Goal: Information Seeking & Learning: Check status

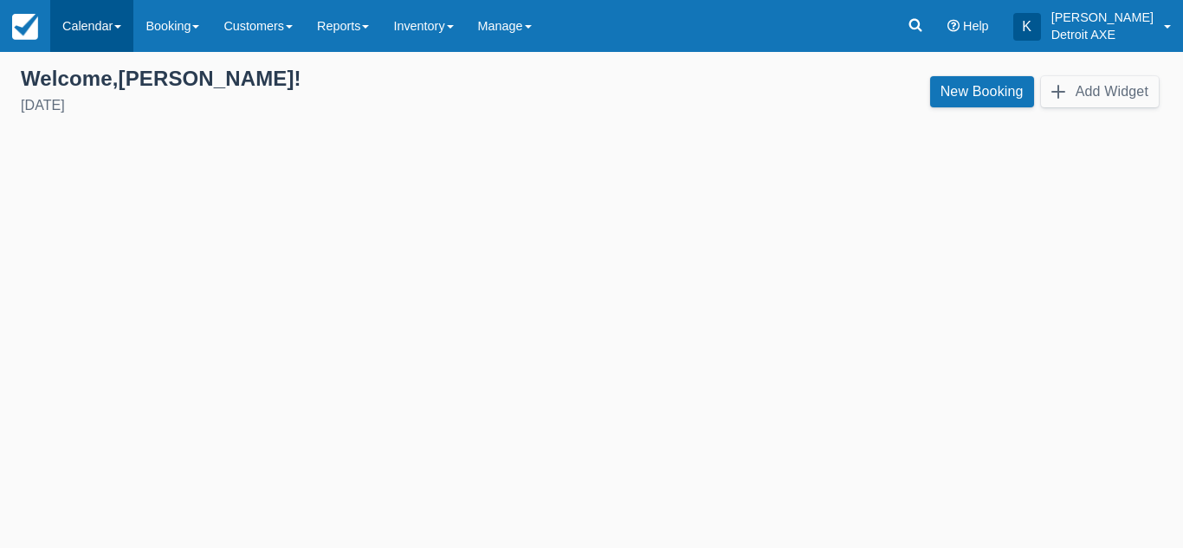
click at [107, 23] on link "Calendar" at bounding box center [91, 26] width 83 height 52
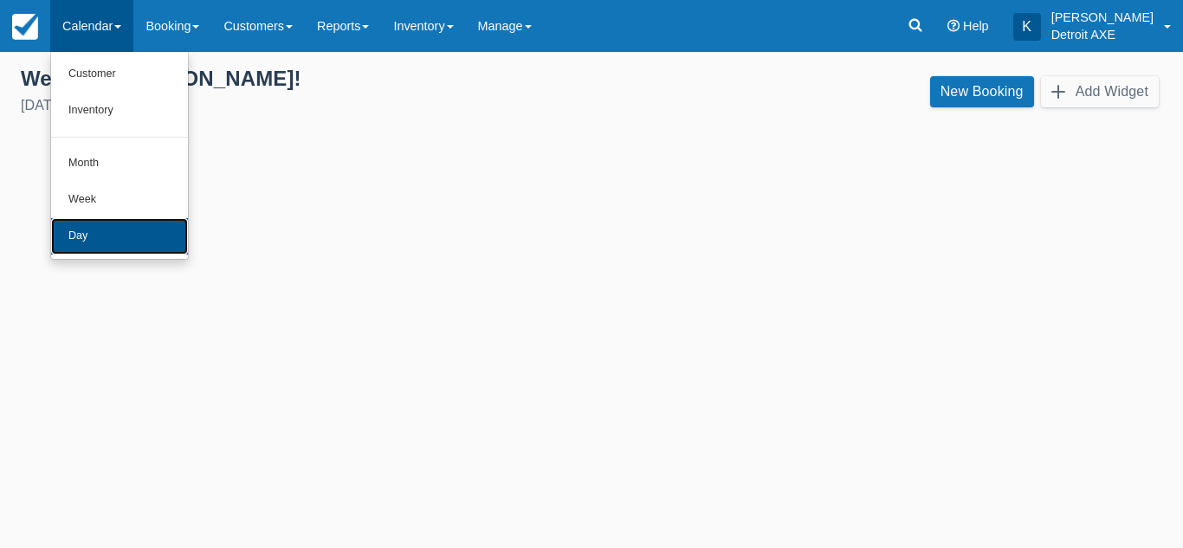
click at [107, 229] on link "Day" at bounding box center [119, 236] width 137 height 36
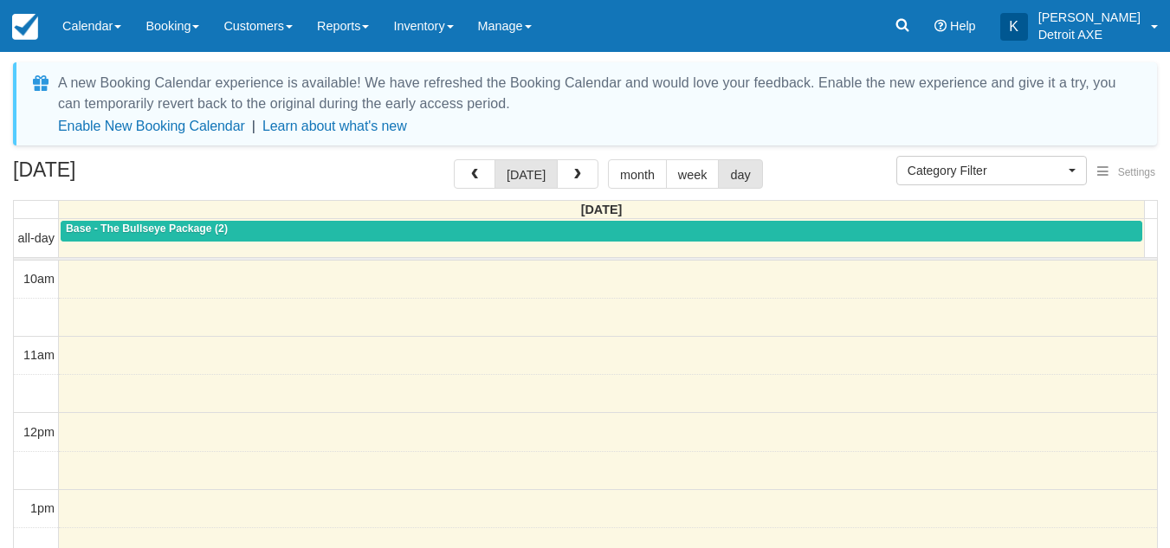
select select
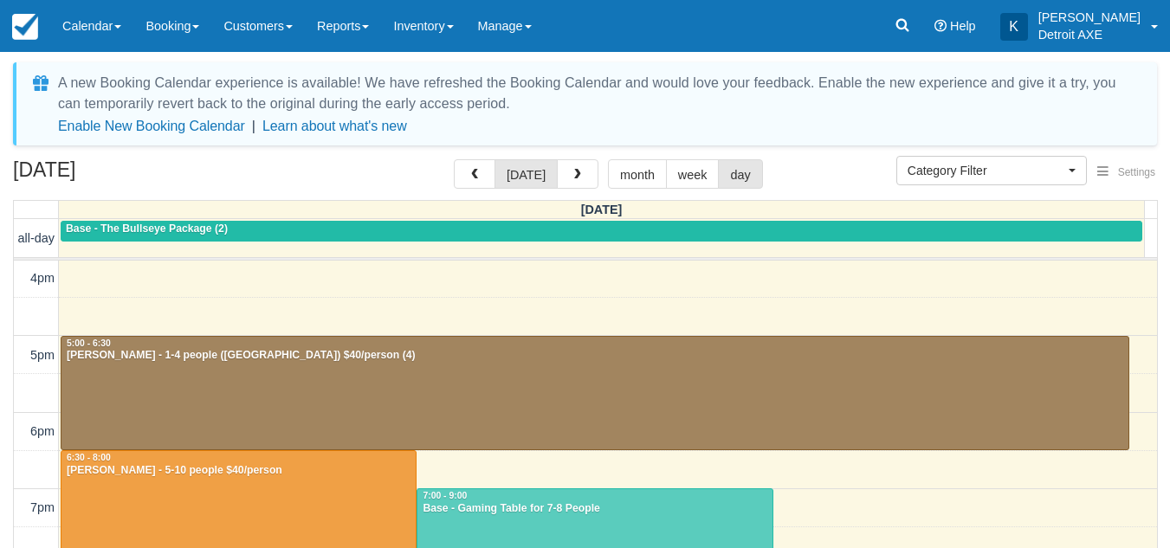
click at [866, 171] on div "October 15, 2025 today month week day" at bounding box center [585, 177] width 1144 height 37
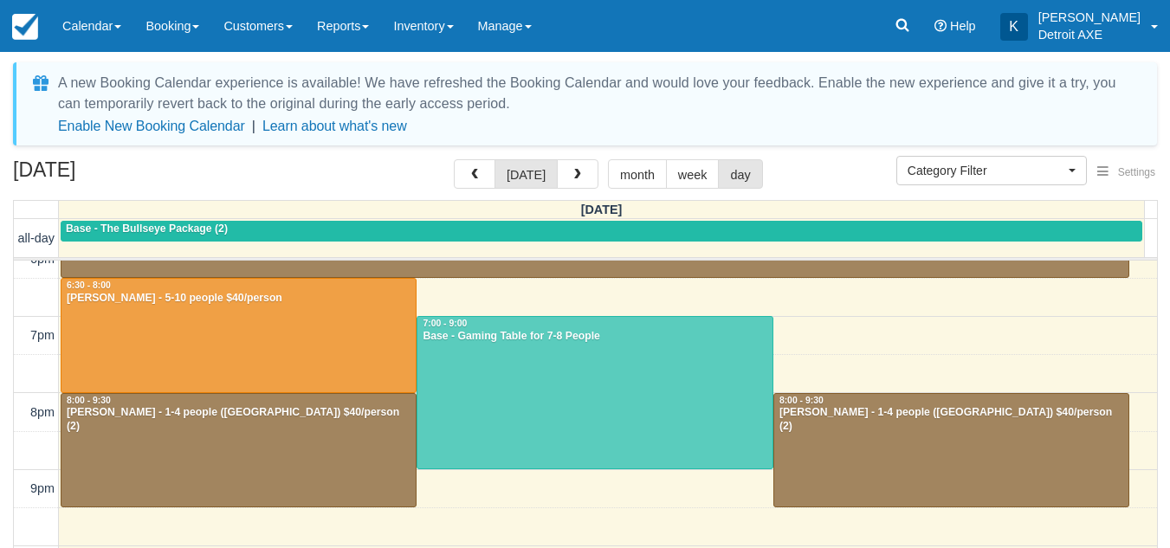
scroll to position [656, 0]
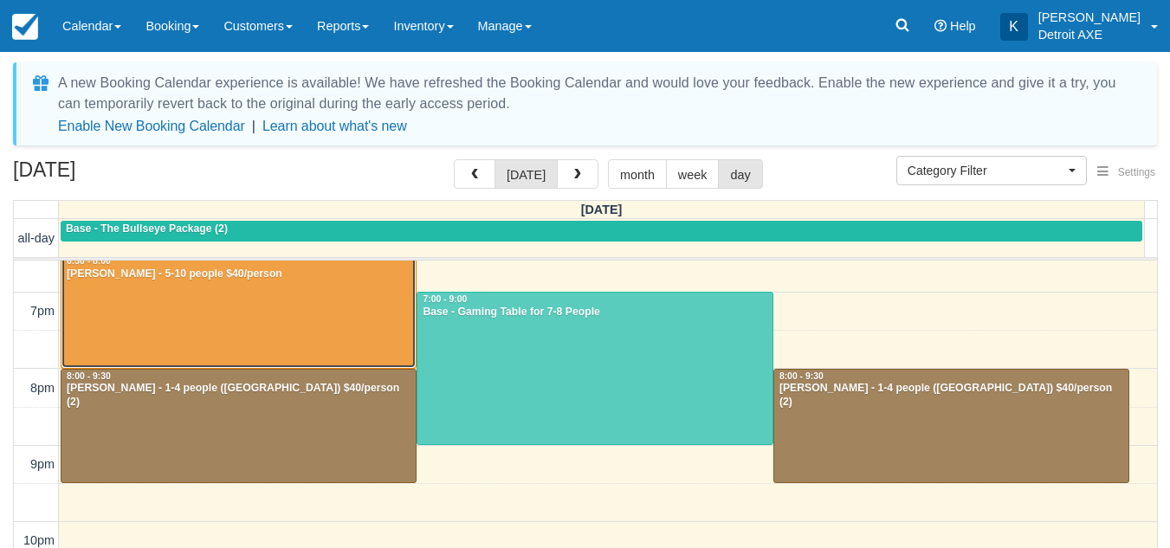
click at [331, 331] on div at bounding box center [238, 311] width 354 height 113
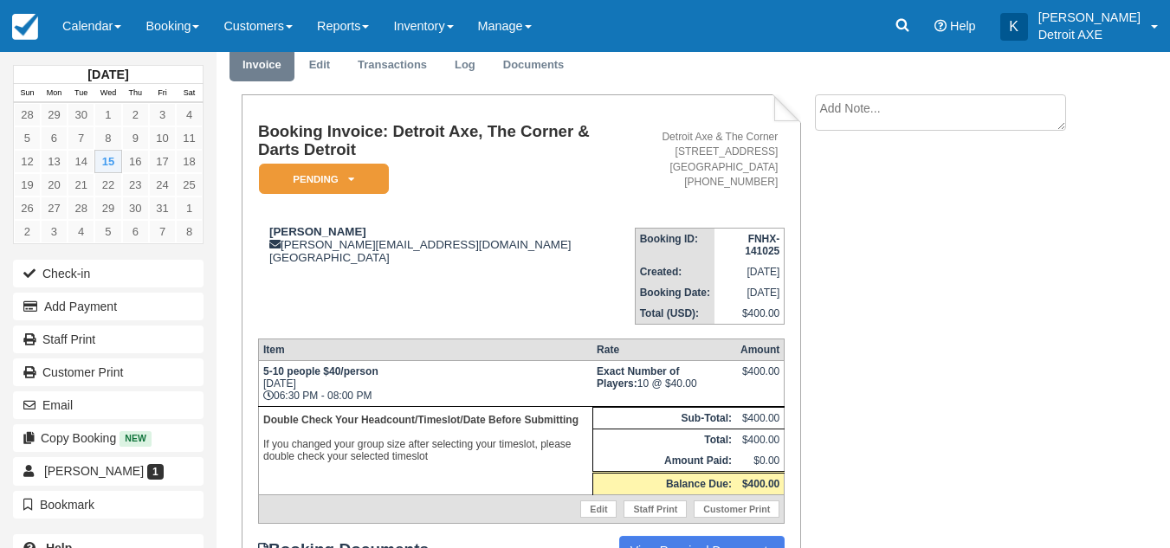
click at [434, 344] on th "Item" at bounding box center [425, 350] width 334 height 22
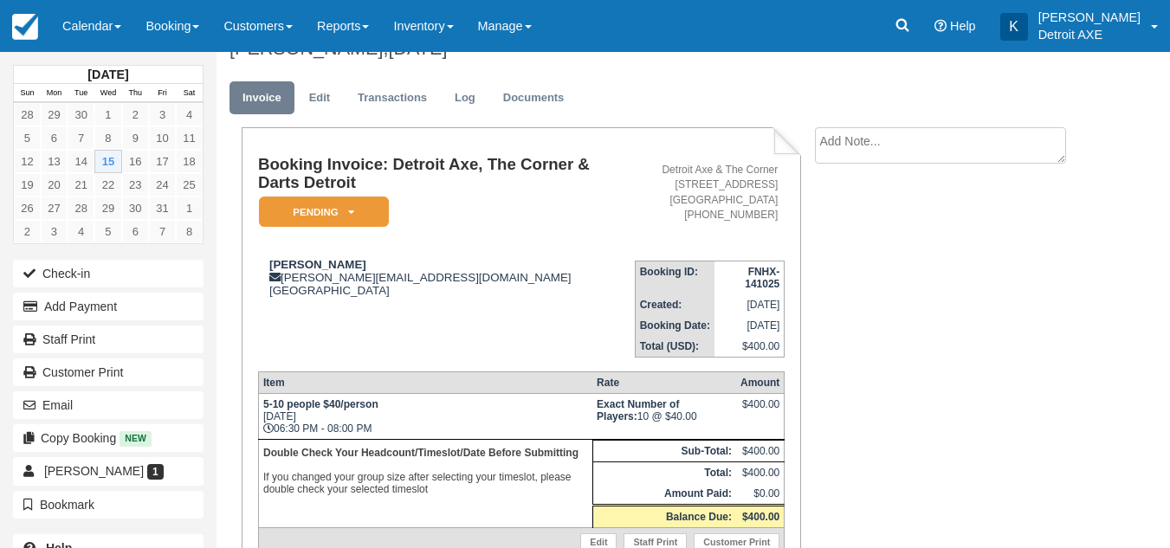
scroll to position [23, 0]
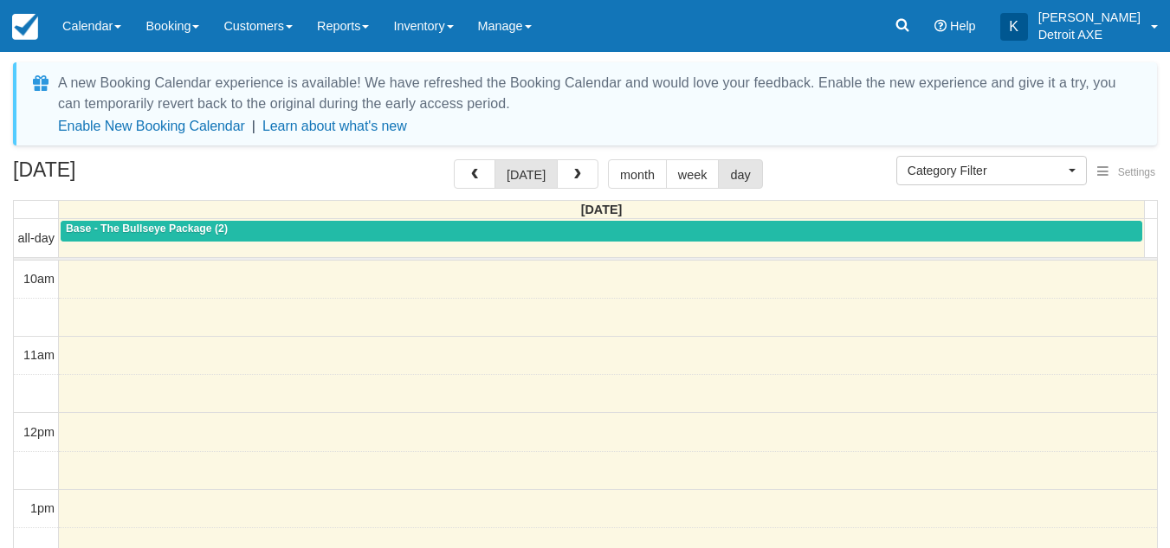
select select
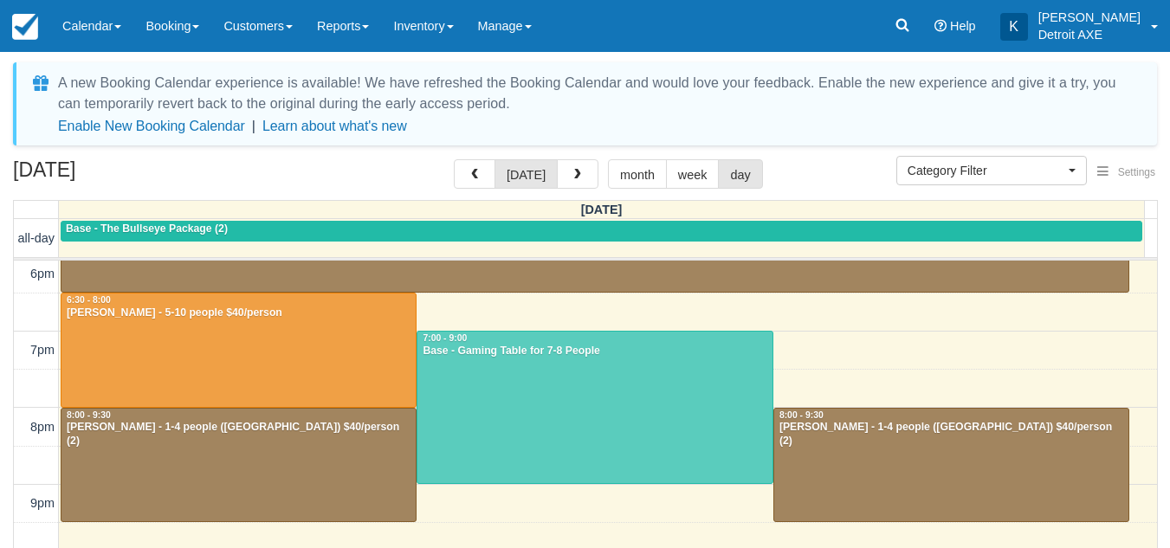
scroll to position [617, 0]
click at [329, 165] on div "October 15, 2025 today month week day" at bounding box center [585, 177] width 1144 height 37
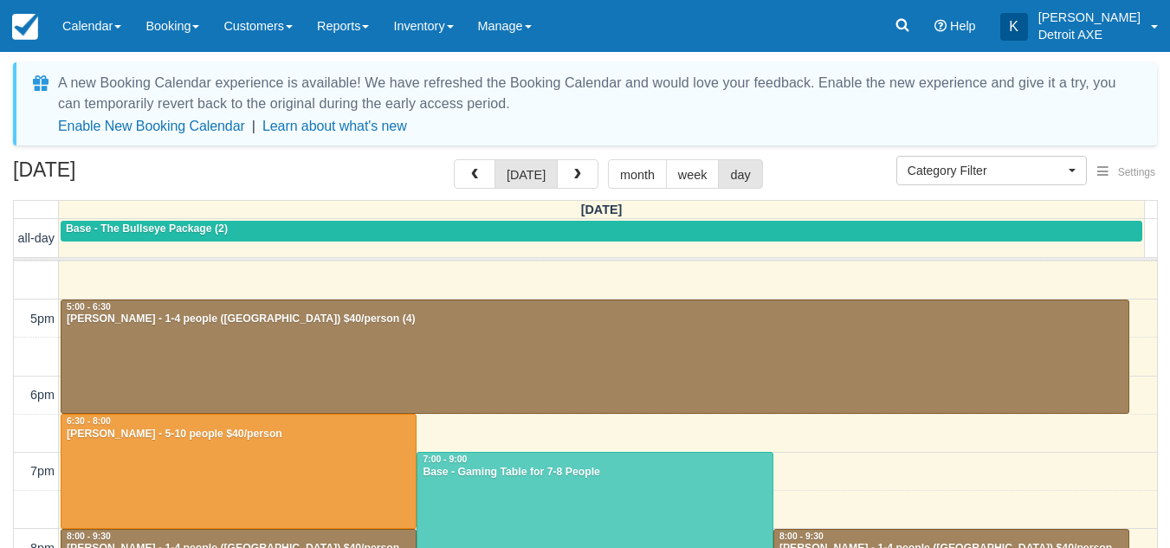
scroll to position [496, 0]
click at [367, 345] on div at bounding box center [594, 356] width 1067 height 113
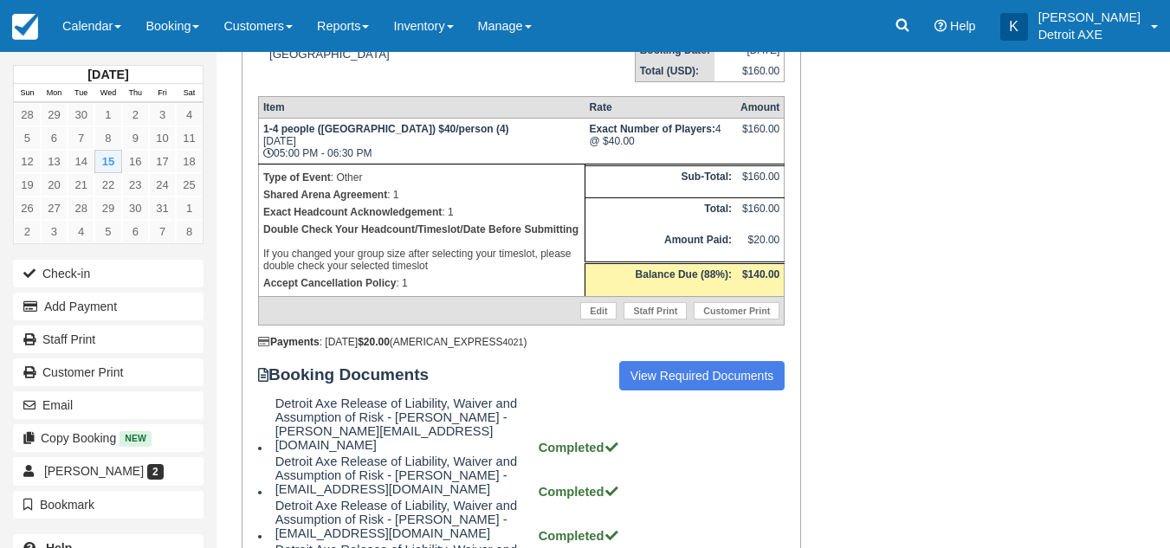
scroll to position [419, 0]
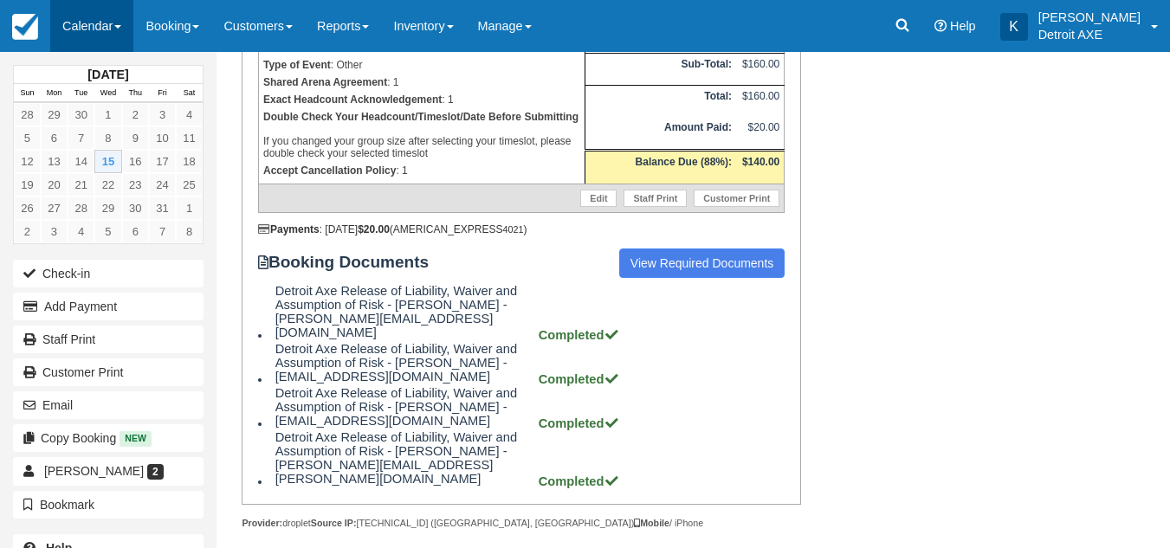
click at [91, 45] on link "Calendar" at bounding box center [91, 26] width 83 height 52
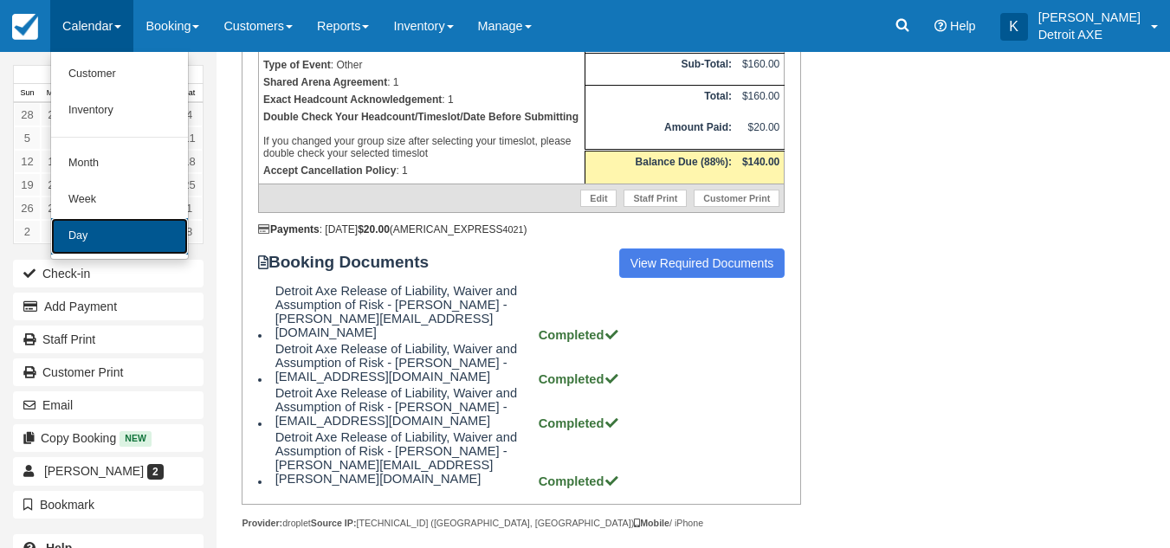
click at [81, 230] on link "Day" at bounding box center [119, 236] width 137 height 36
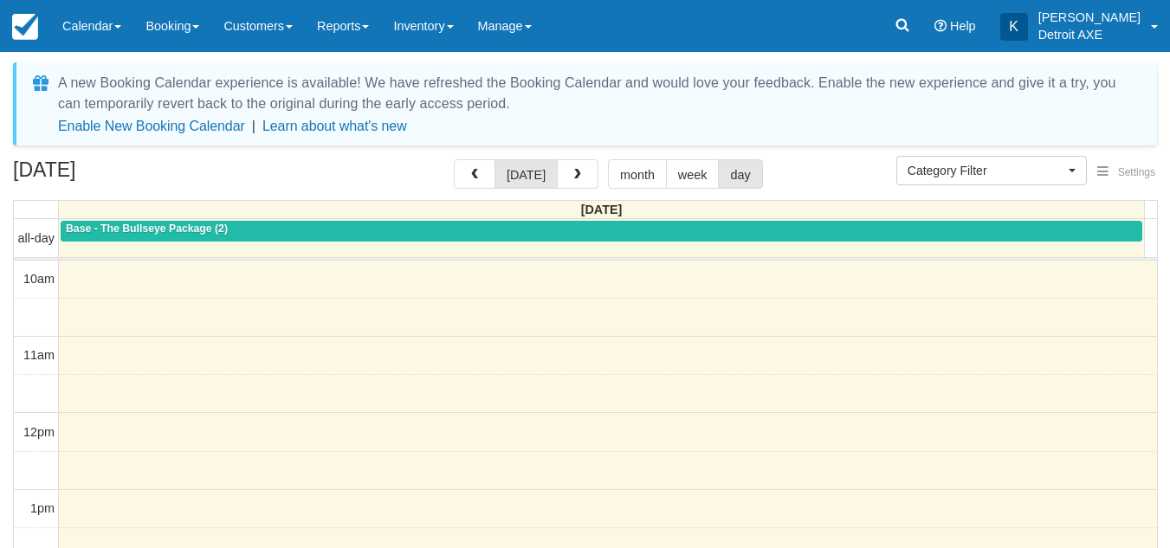
select select
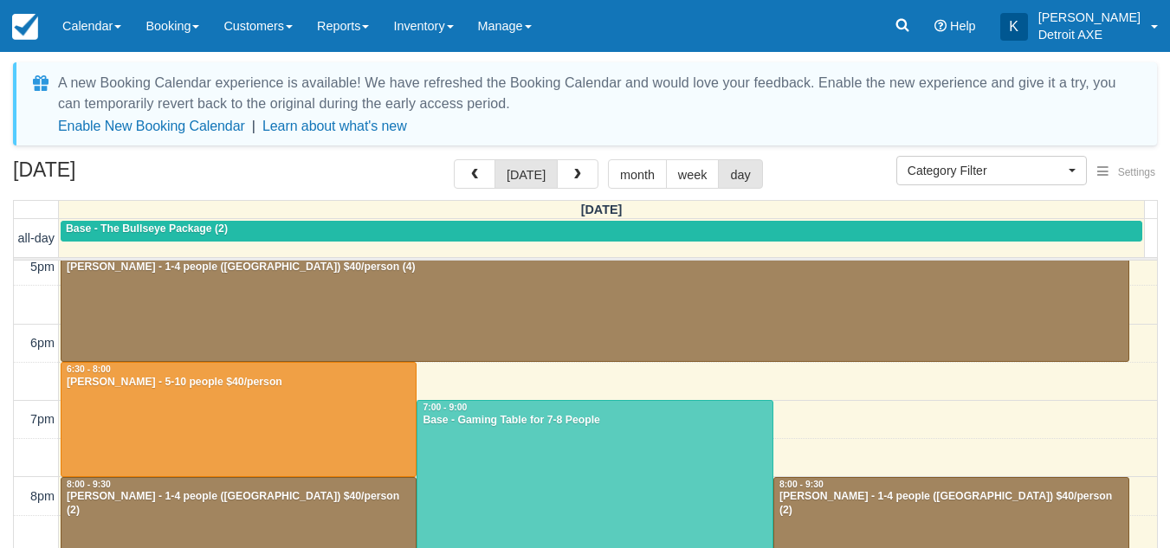
scroll to position [563, 0]
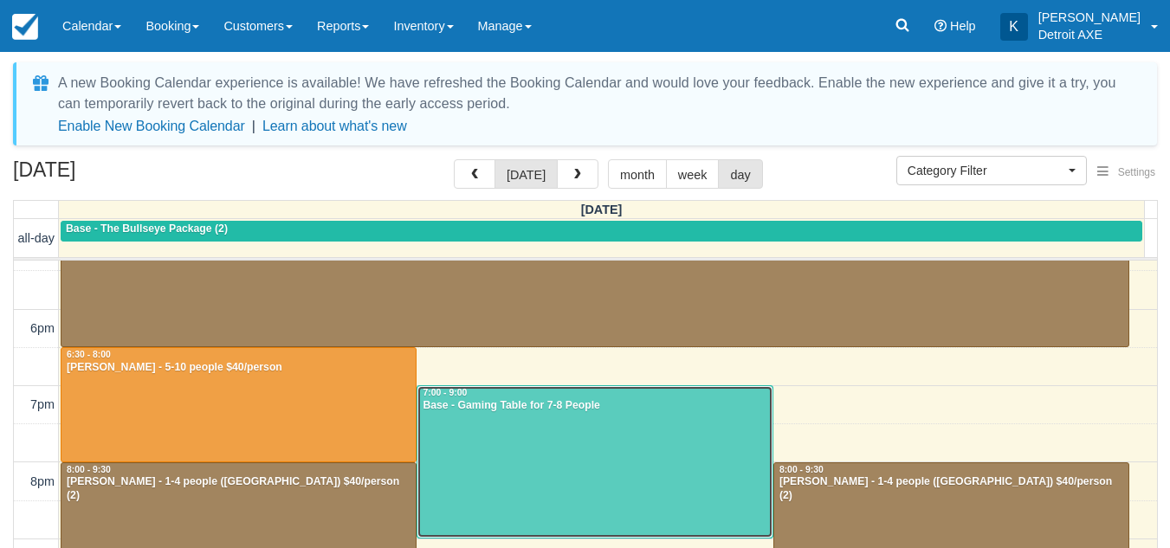
click at [563, 440] on div at bounding box center [594, 462] width 354 height 152
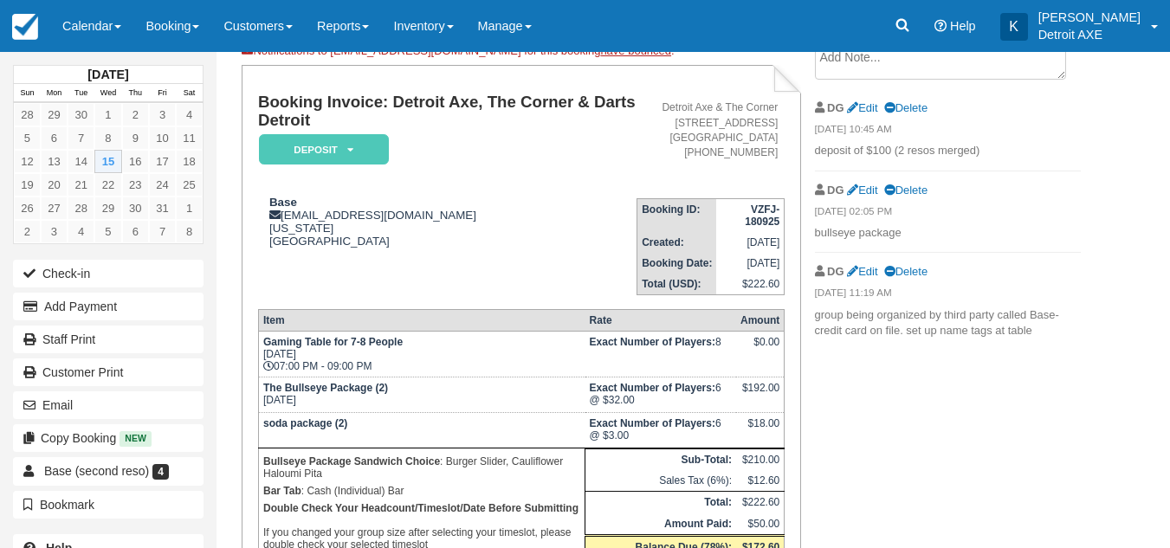
scroll to position [114, 0]
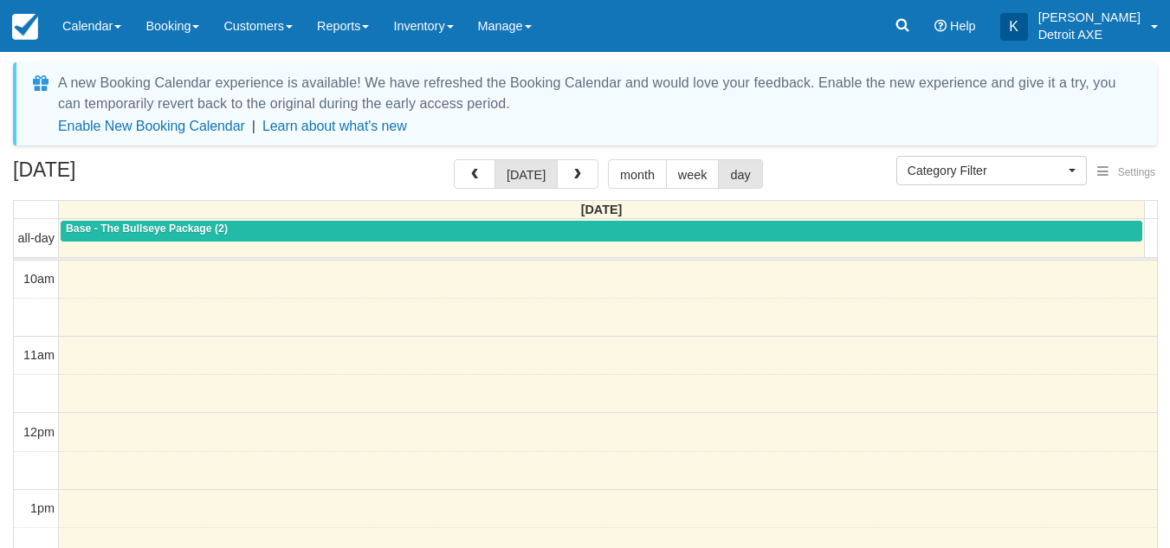
select select
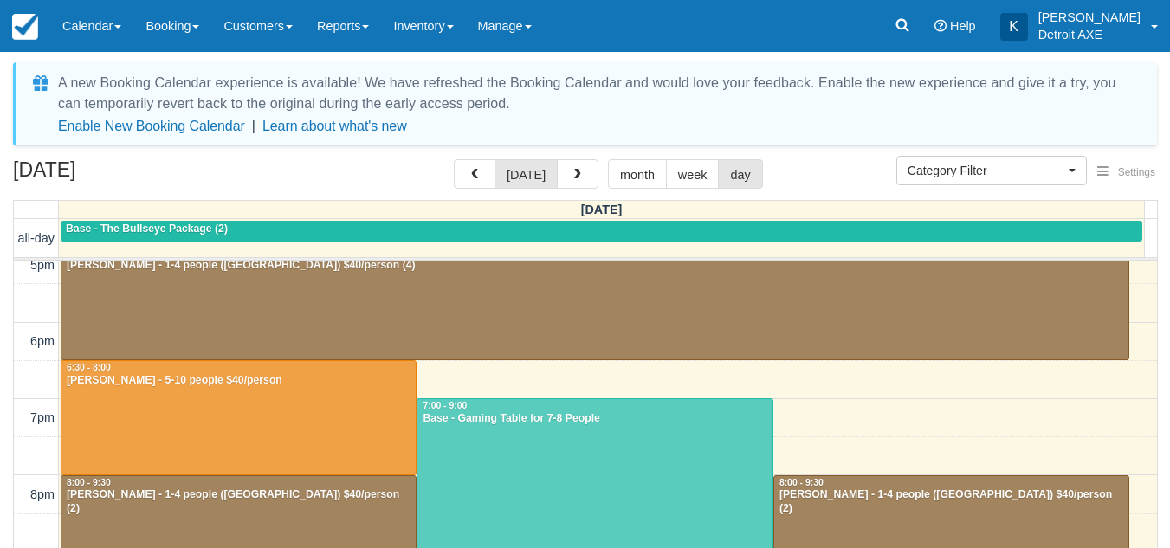
scroll to position [551, 0]
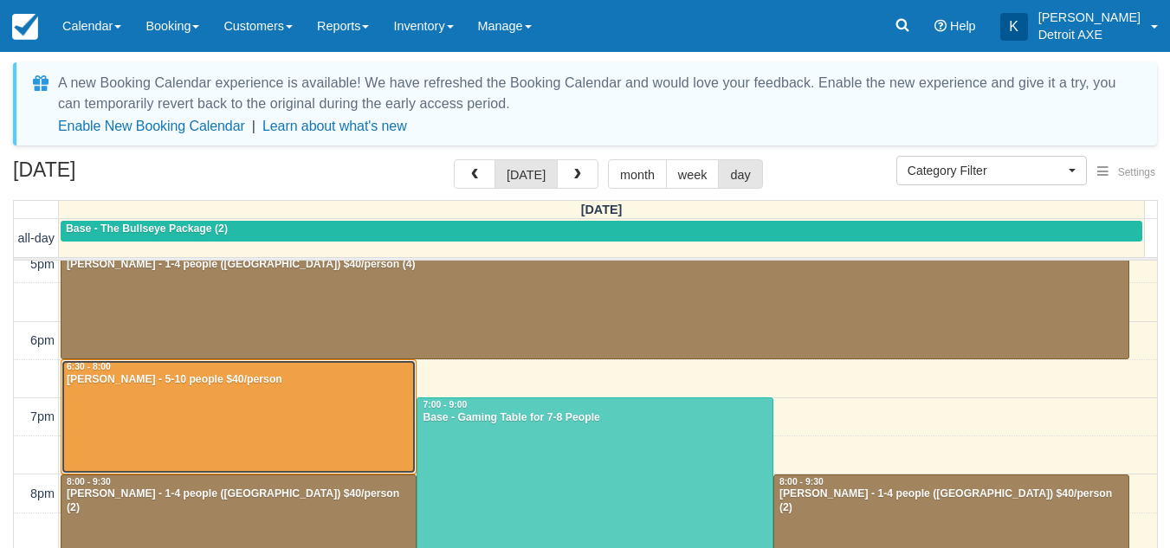
click at [357, 393] on div at bounding box center [238, 416] width 354 height 113
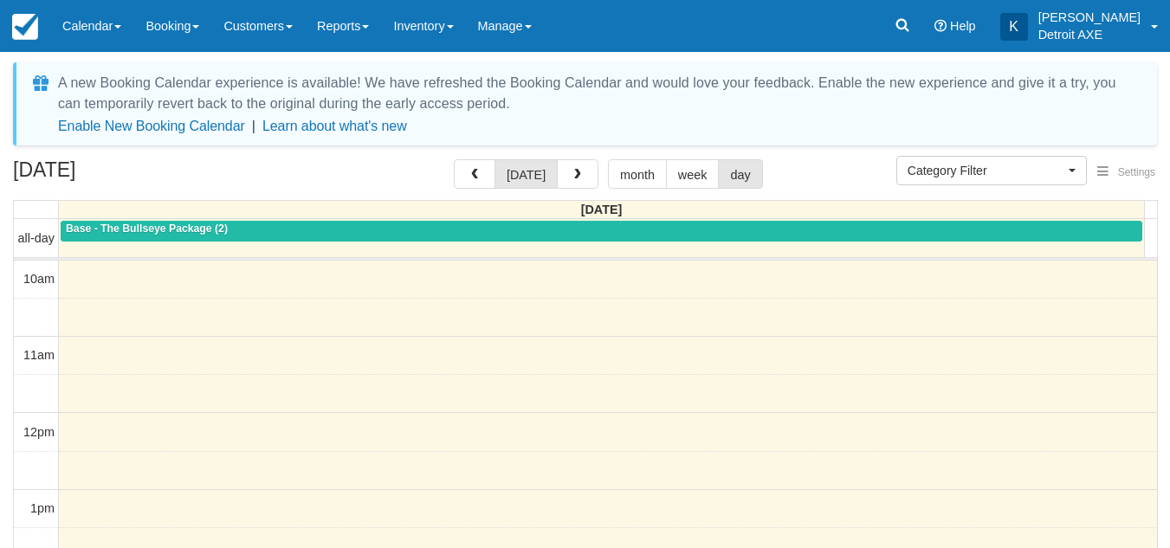
select select
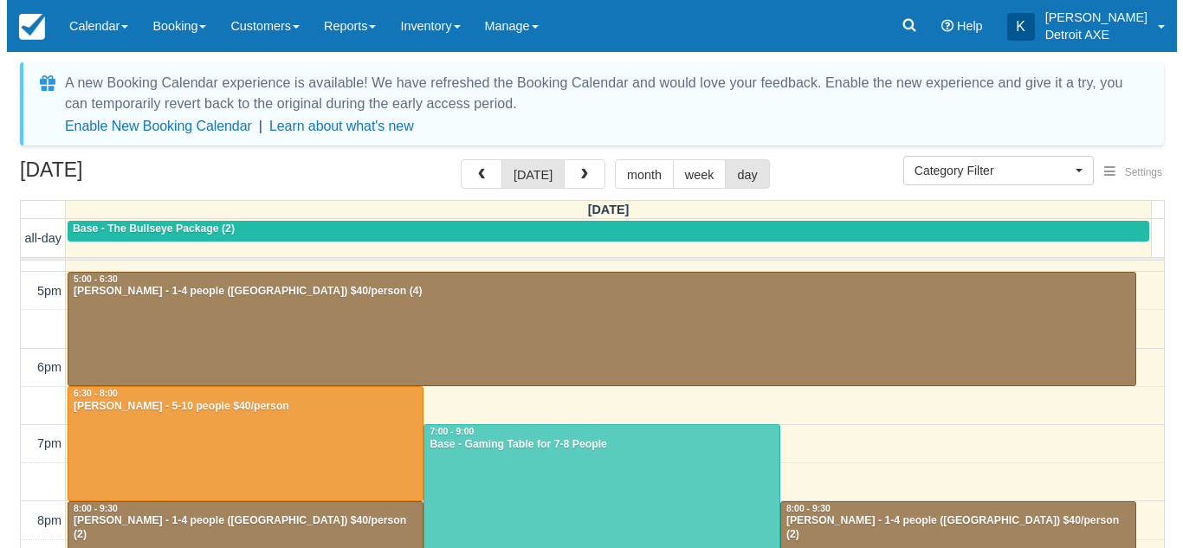
scroll to position [501, 0]
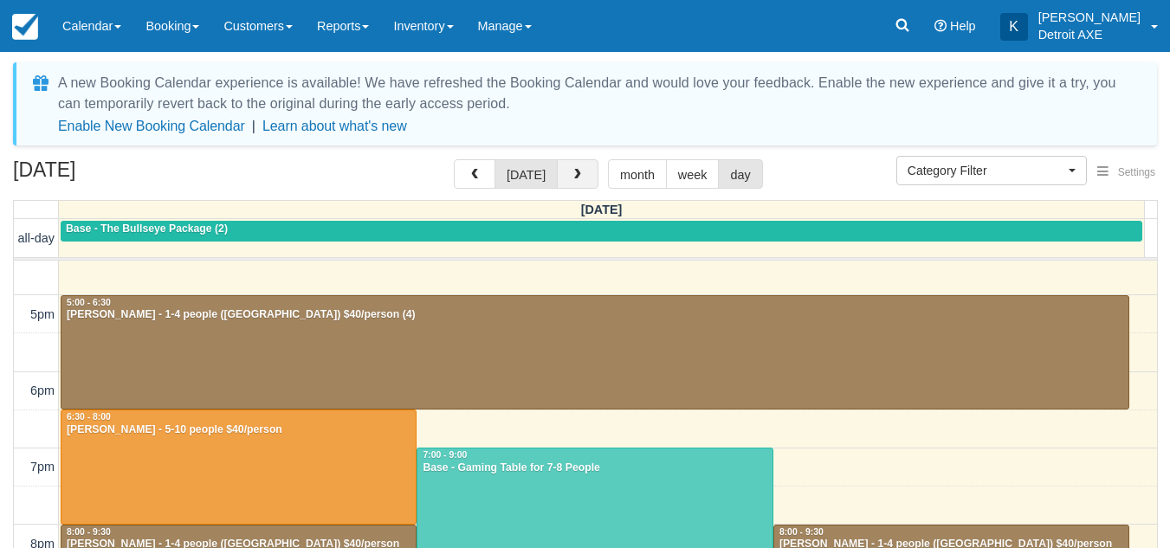
click at [575, 175] on span "button" at bounding box center [578, 175] width 12 height 12
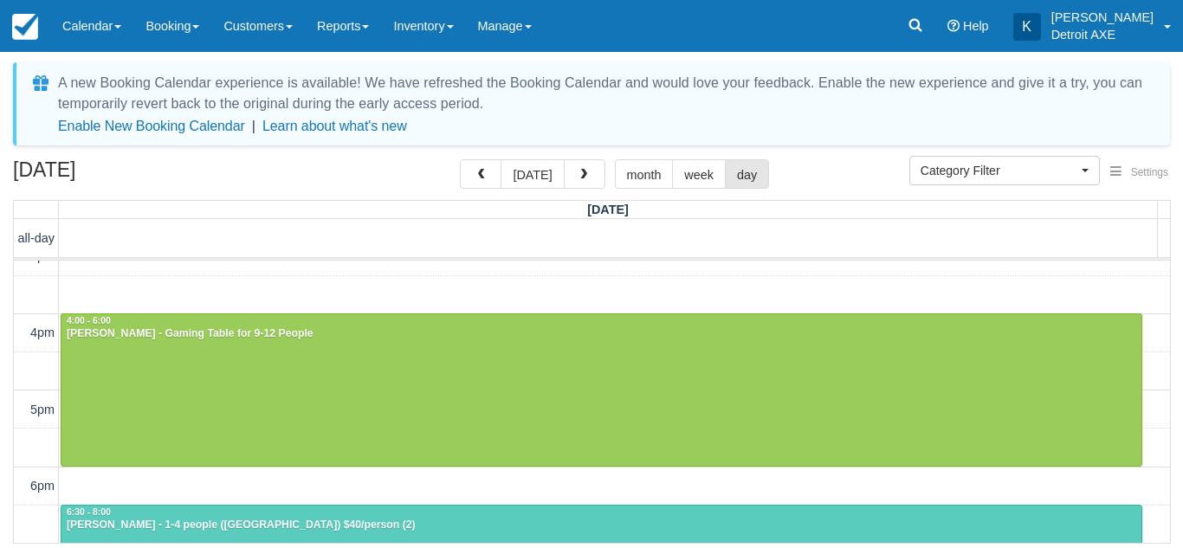
scroll to position [446, 0]
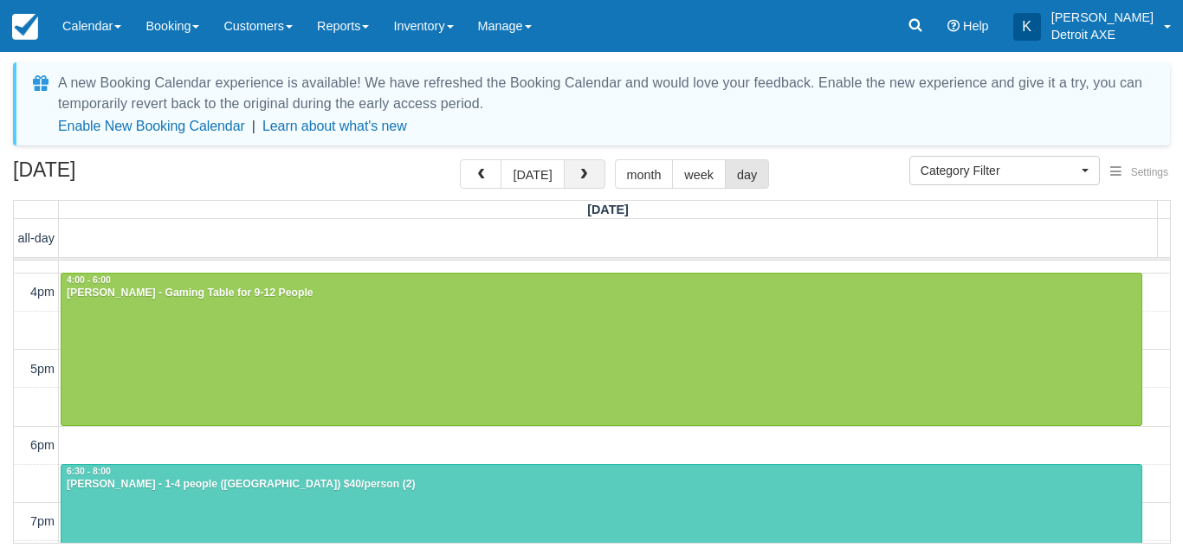
click at [592, 166] on button "button" at bounding box center [585, 173] width 42 height 29
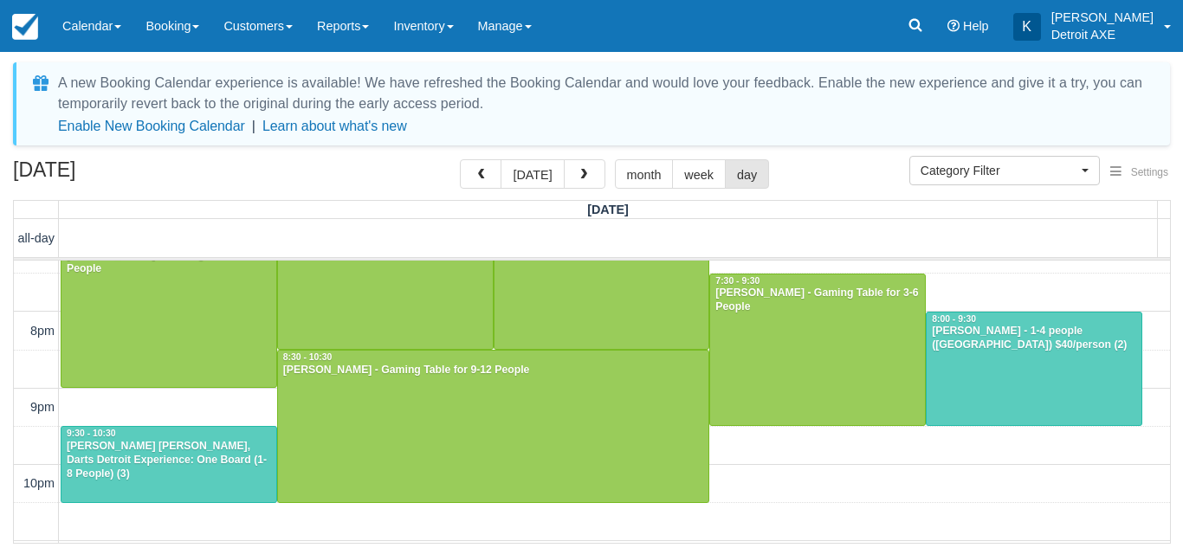
scroll to position [719, 0]
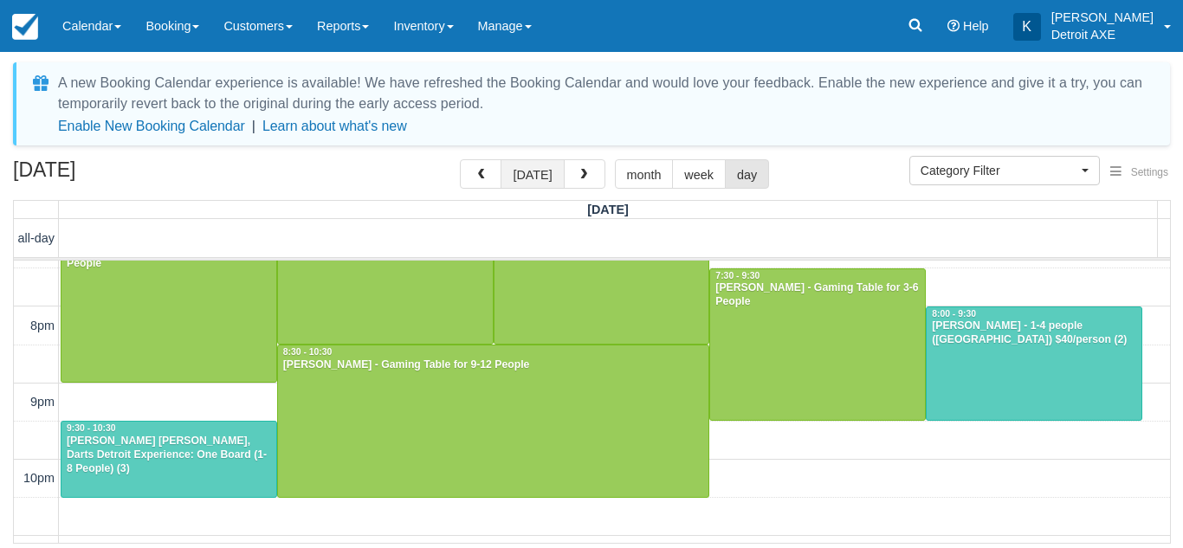
click at [542, 175] on button "[DATE]" at bounding box center [532, 173] width 63 height 29
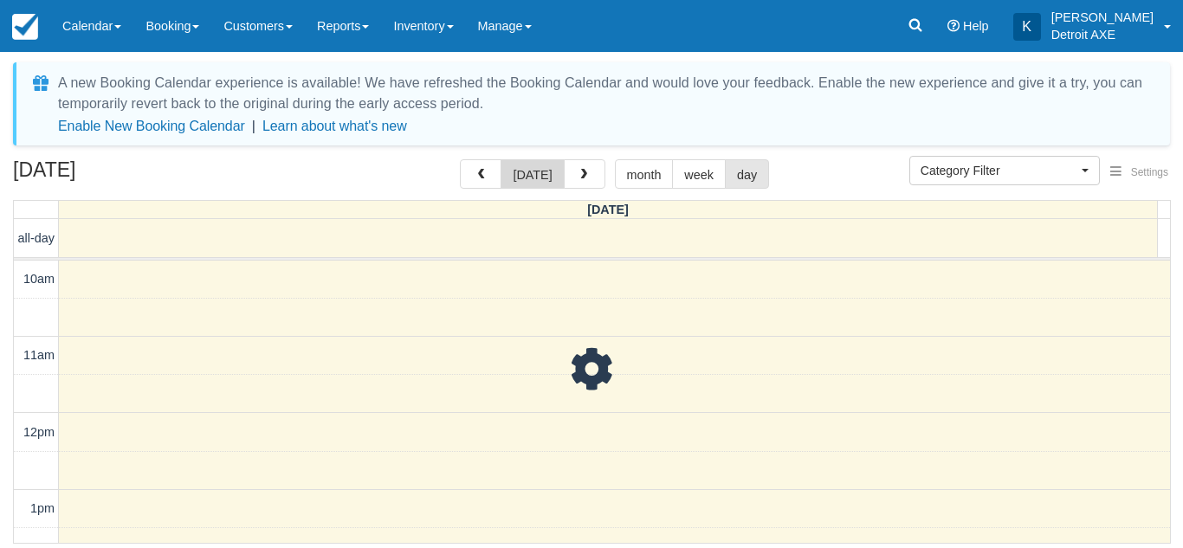
scroll to position [460, 0]
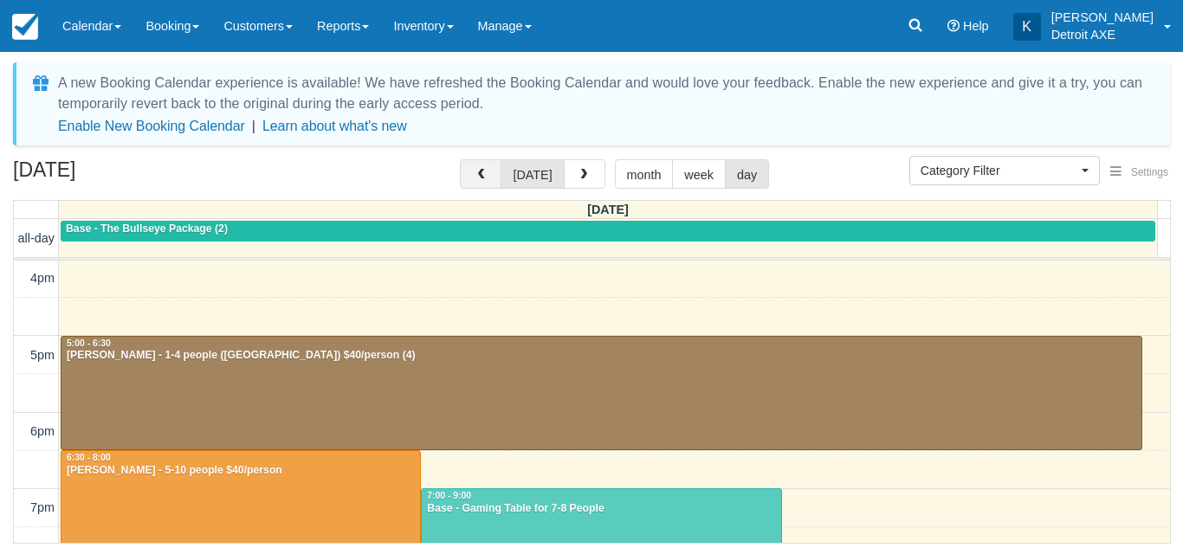
click at [480, 169] on span "button" at bounding box center [481, 175] width 12 height 12
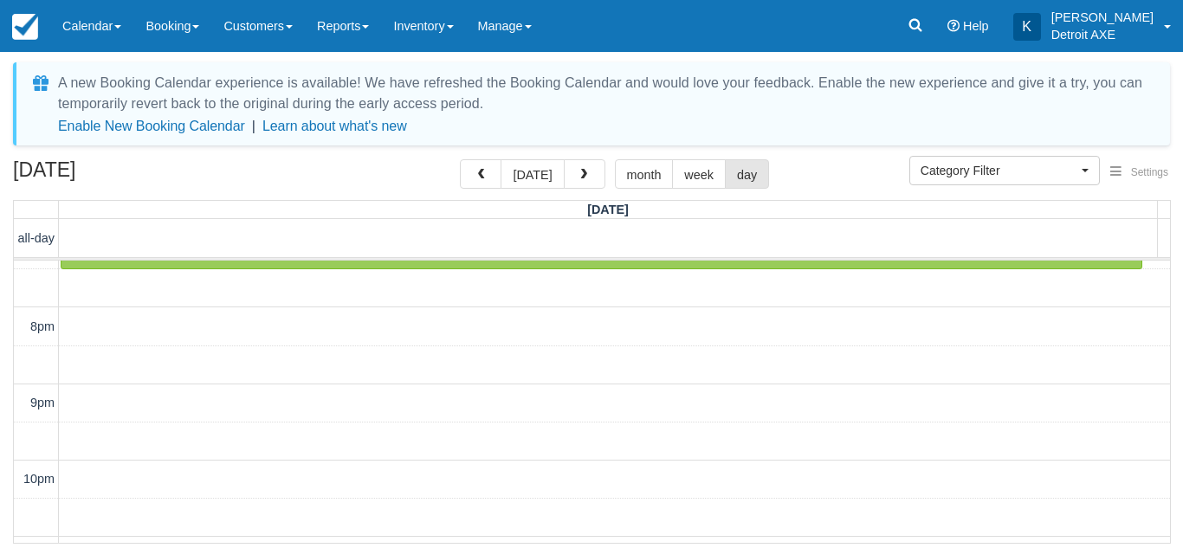
scroll to position [720, 0]
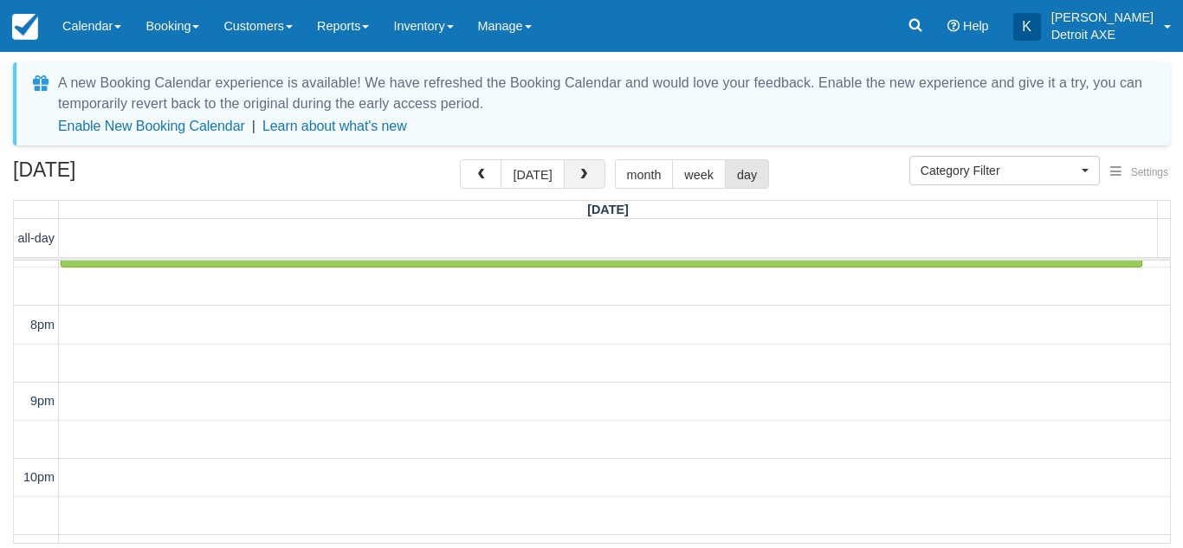
click at [598, 177] on button "button" at bounding box center [585, 173] width 42 height 29
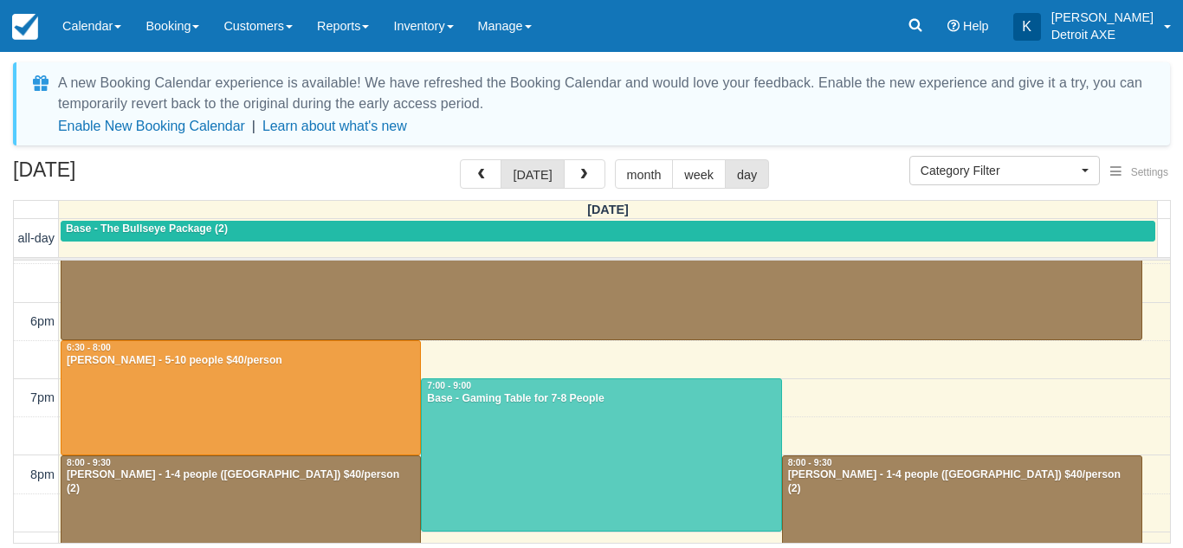
scroll to position [471, 0]
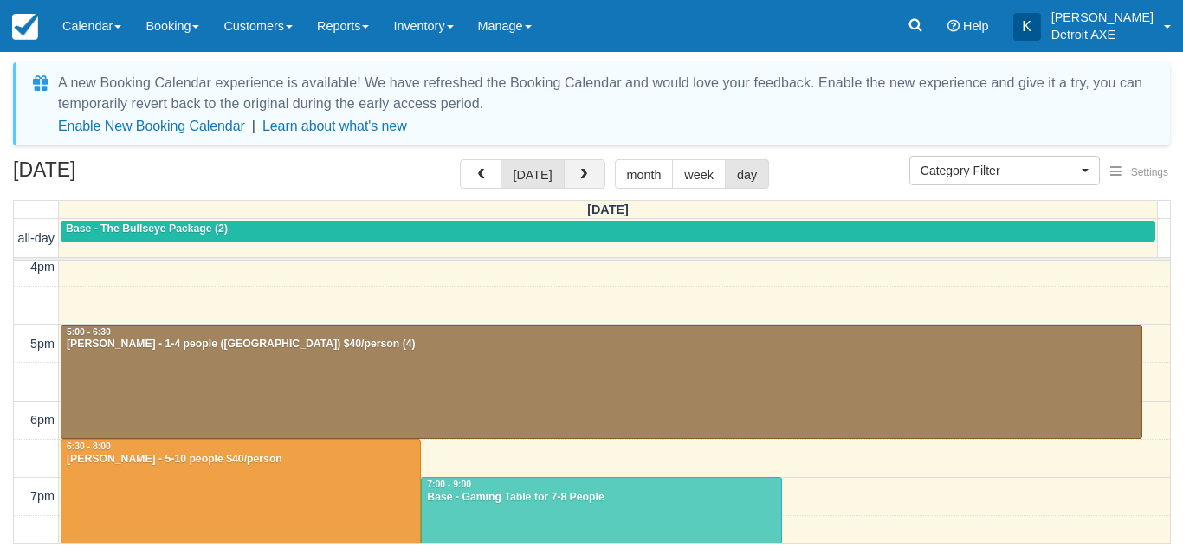
click at [585, 176] on span "button" at bounding box center [584, 175] width 12 height 12
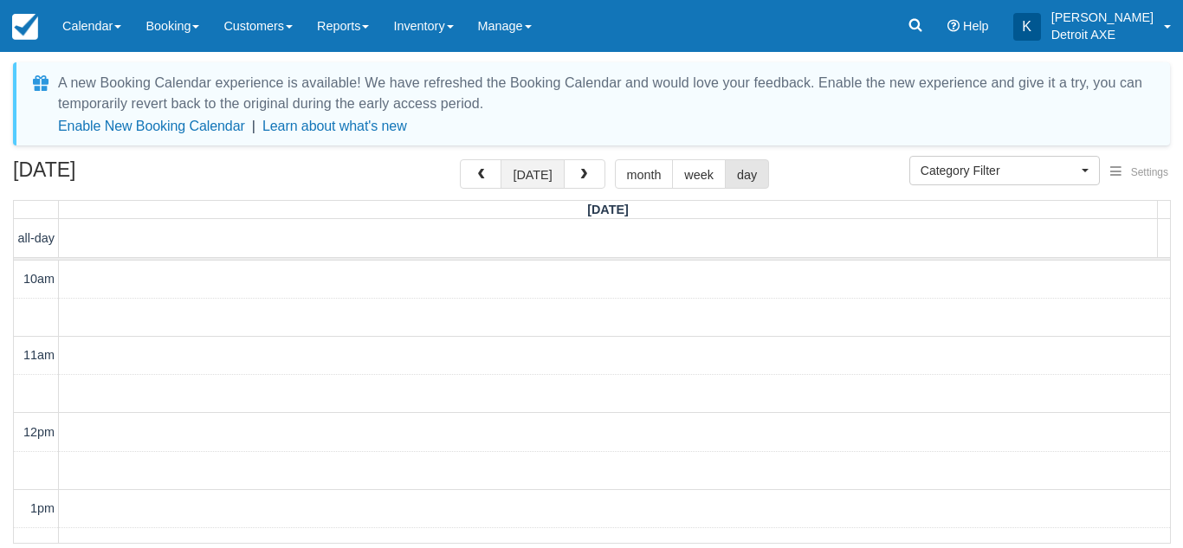
scroll to position [460, 0]
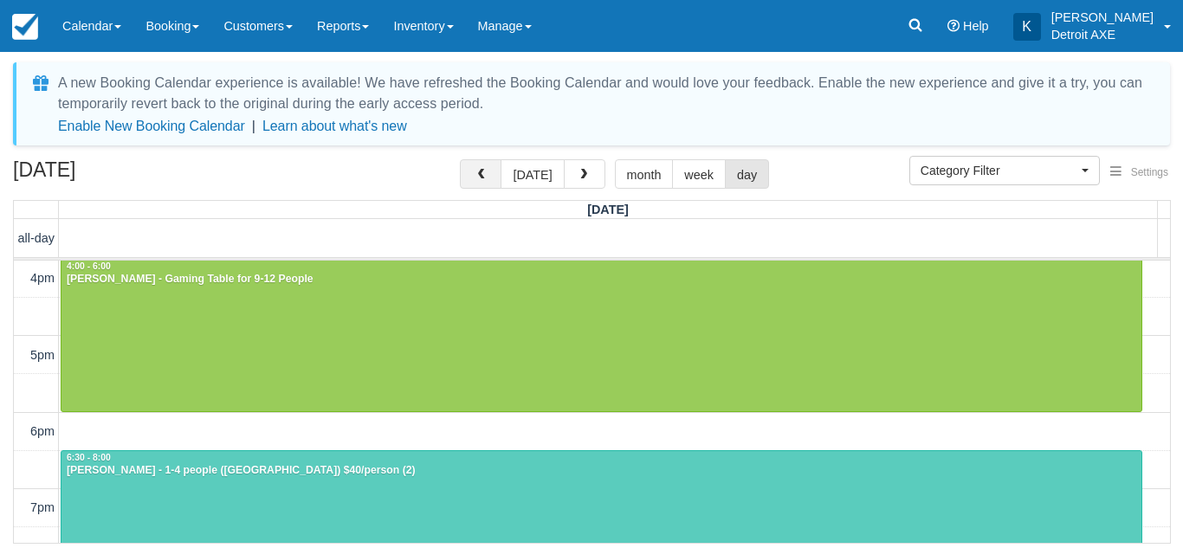
click at [487, 172] on span "button" at bounding box center [481, 175] width 12 height 12
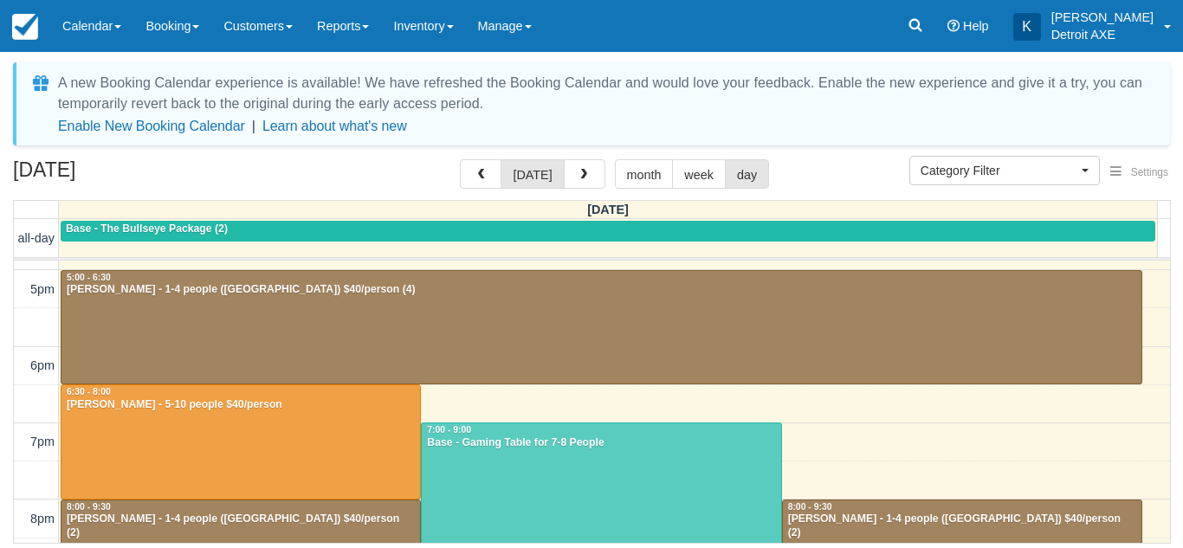
scroll to position [527, 0]
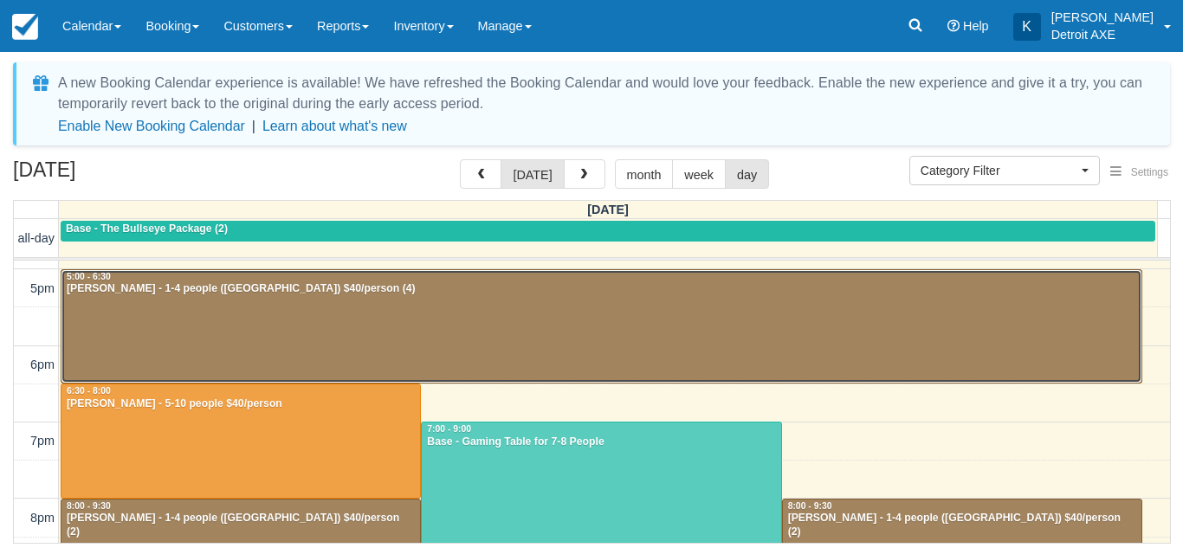
click at [356, 342] on div at bounding box center [601, 326] width 1080 height 113
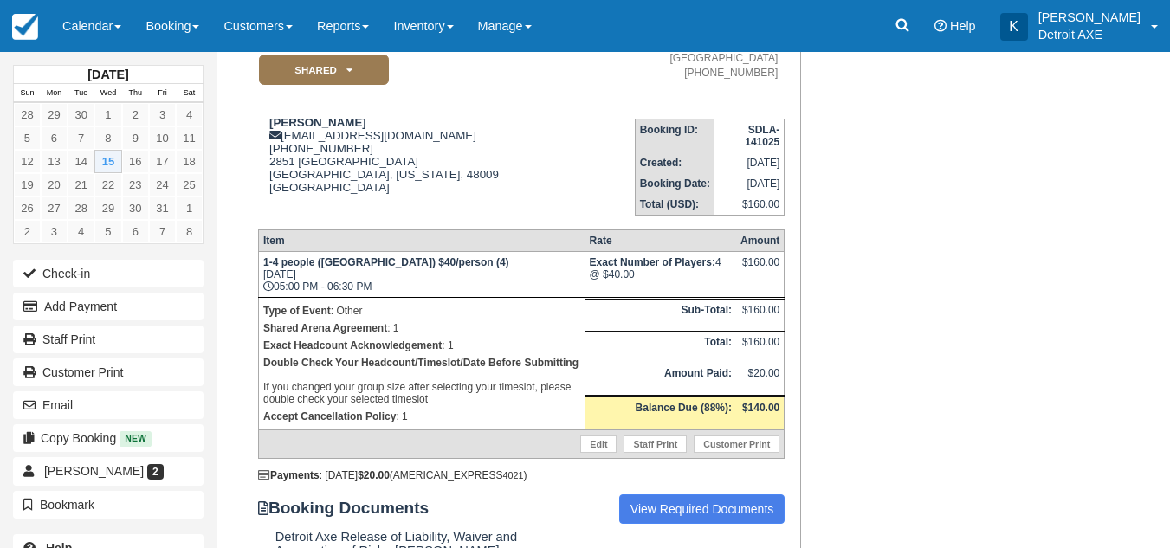
scroll to position [419, 0]
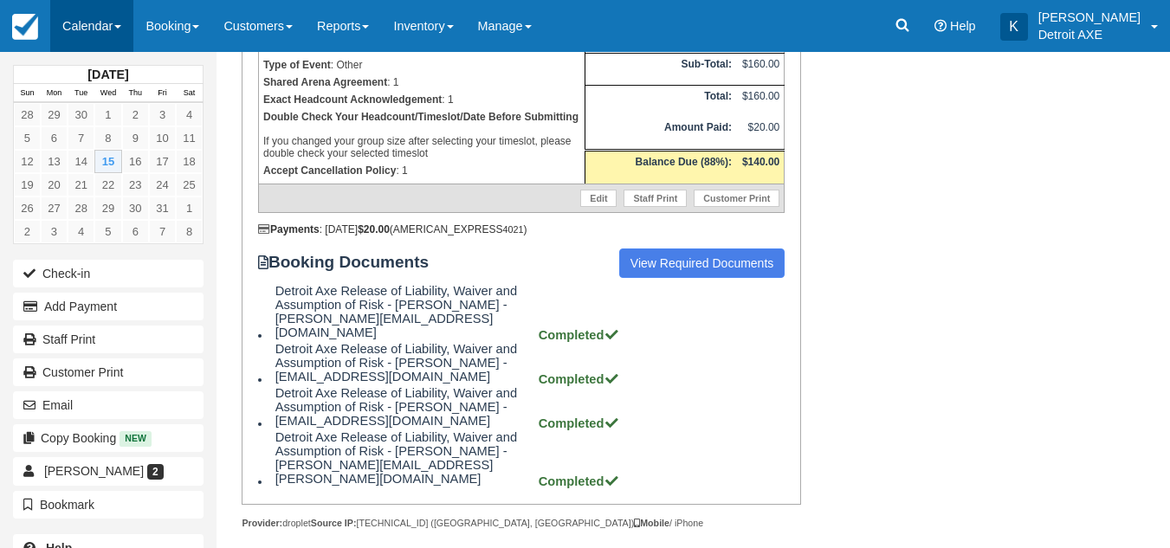
click at [129, 24] on link "Calendar" at bounding box center [91, 26] width 83 height 52
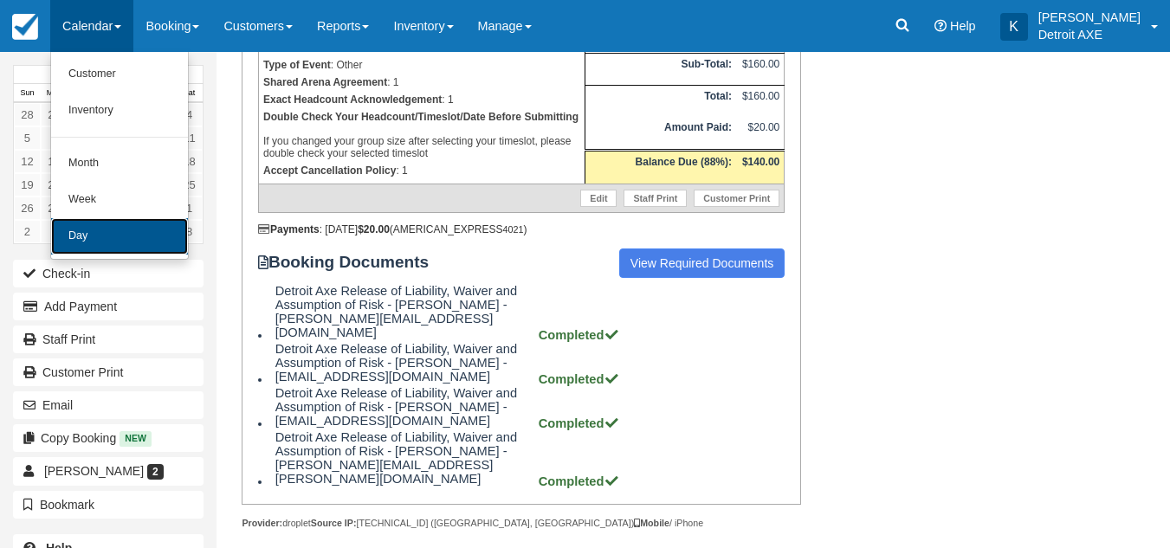
click at [107, 218] on link "Day" at bounding box center [119, 236] width 137 height 36
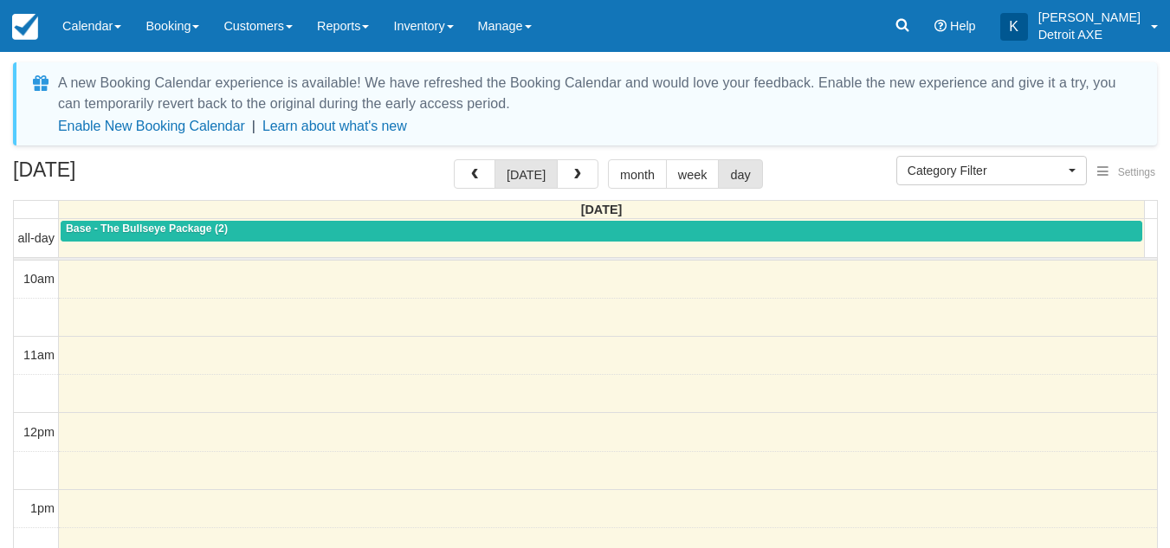
select select
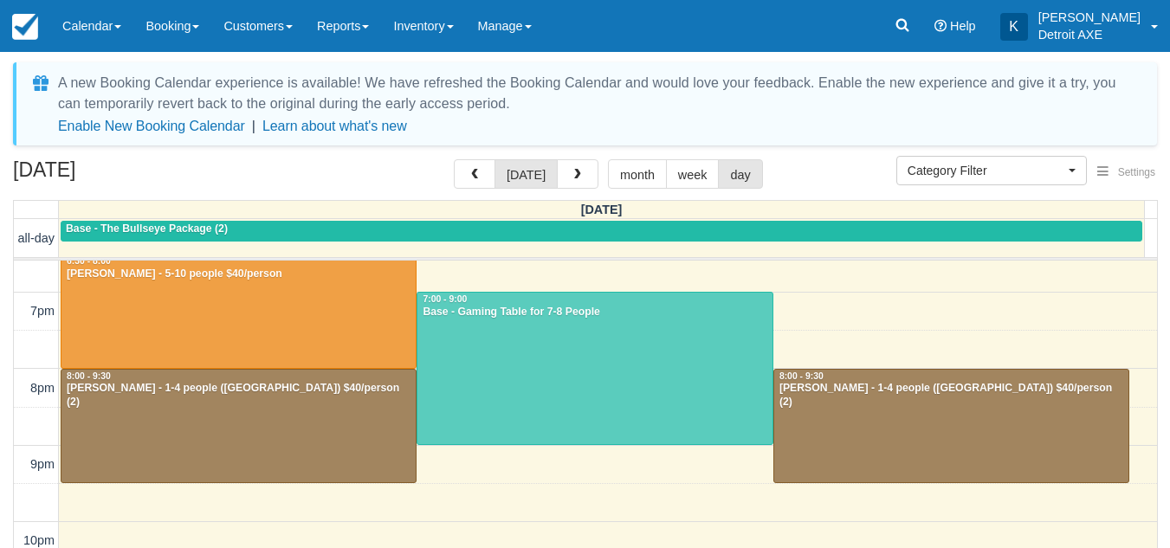
scroll to position [609, 0]
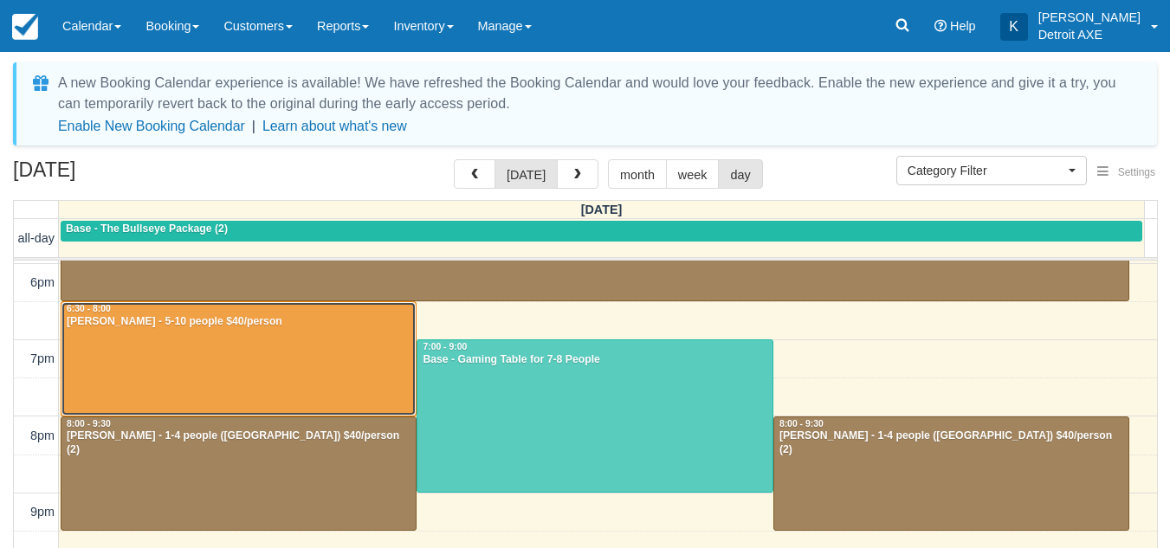
click at [297, 378] on div at bounding box center [238, 358] width 354 height 113
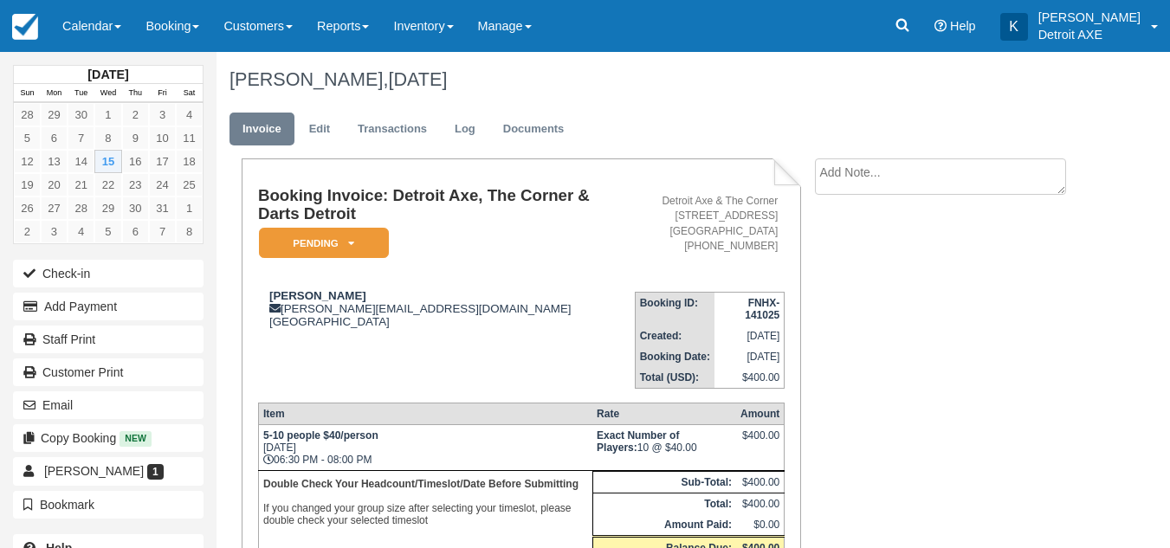
scroll to position [149, 0]
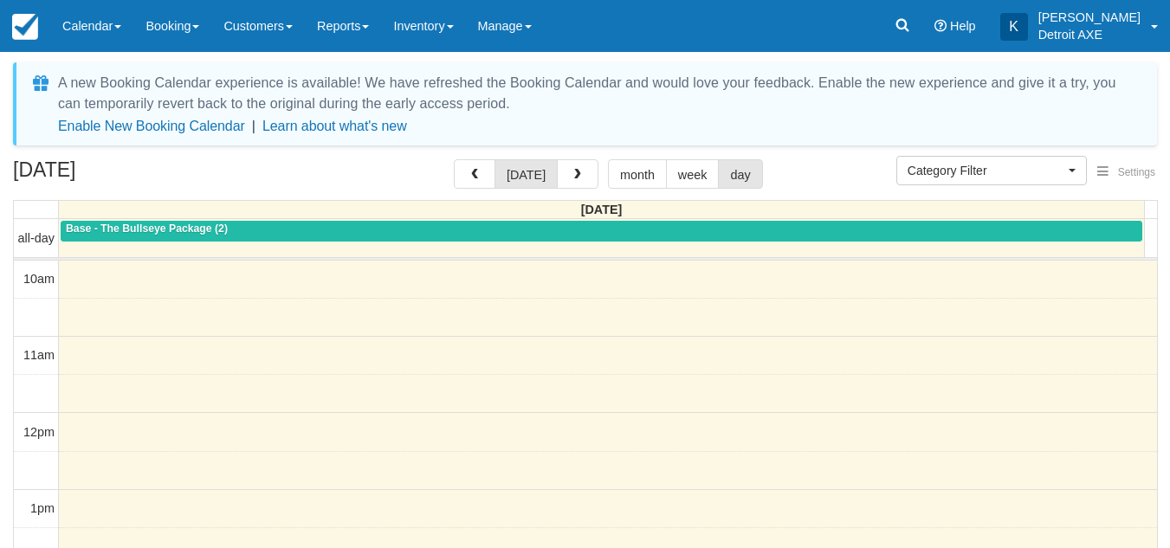
select select
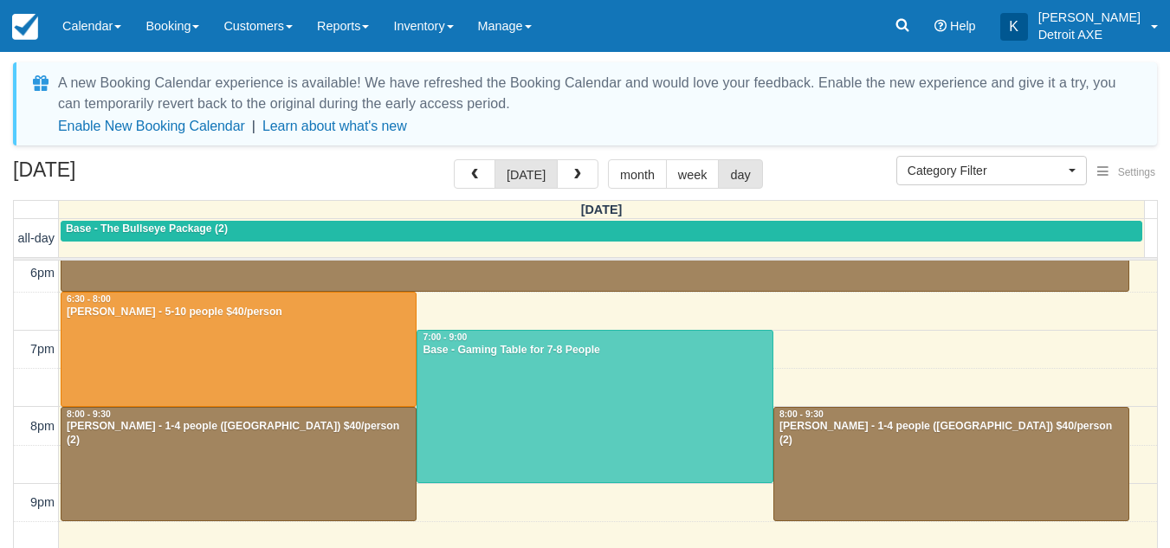
scroll to position [617, 0]
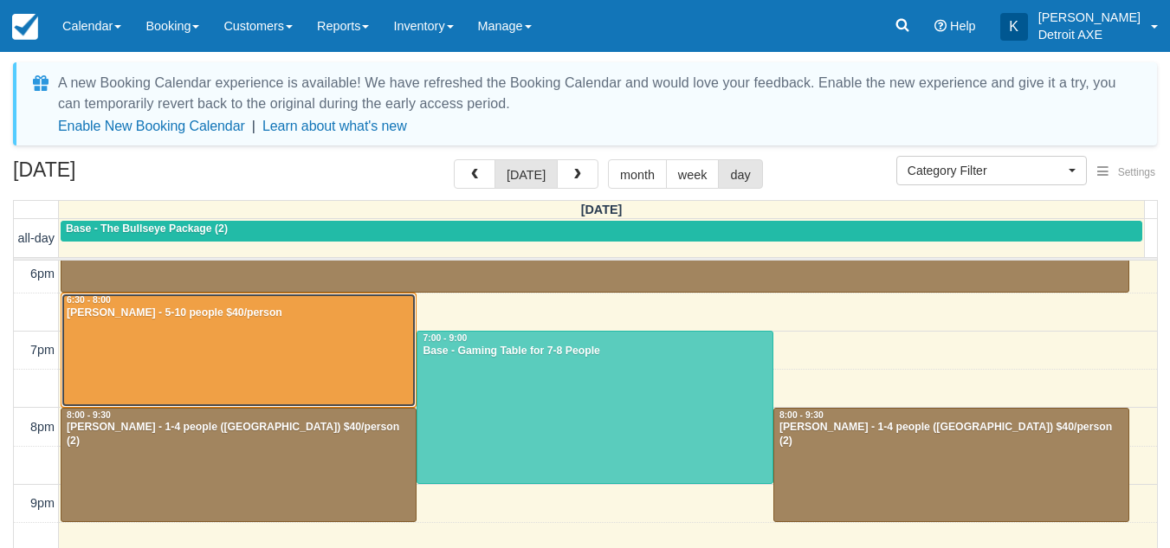
click at [288, 350] on div at bounding box center [238, 350] width 354 height 113
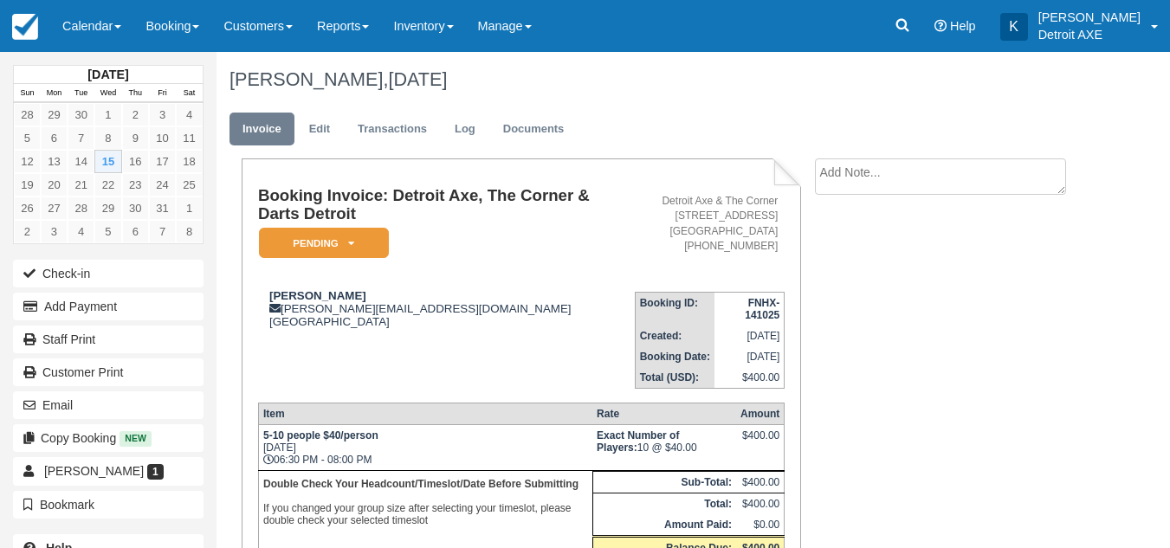
click at [886, 286] on div "Booking Invoice: Detroit Axe, The Corner & Darts Detroit Pending   Reserved Dep…" at bounding box center [654, 433] width 877 height 551
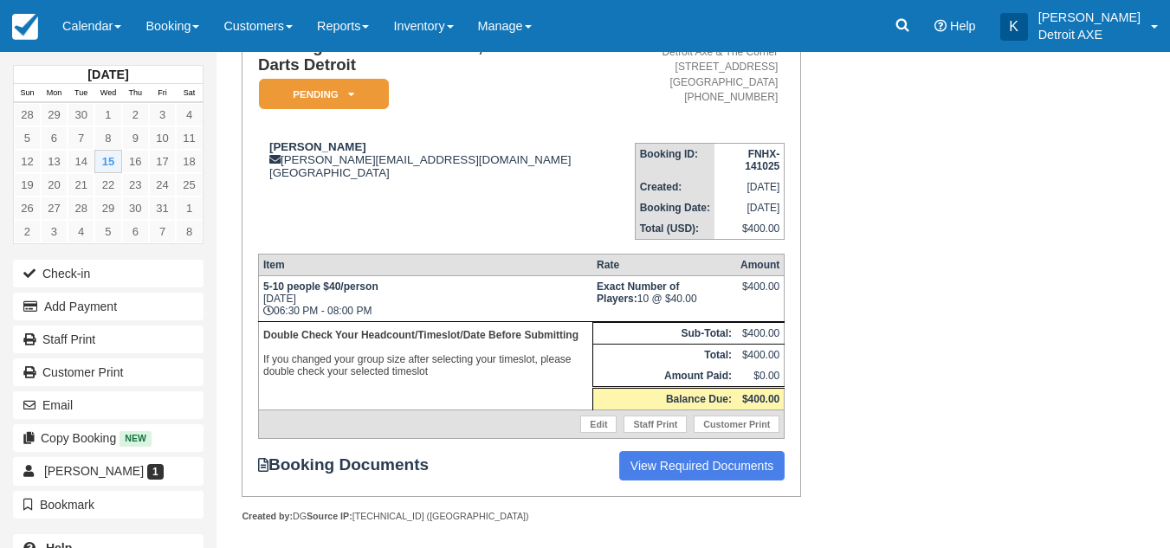
scroll to position [139, 0]
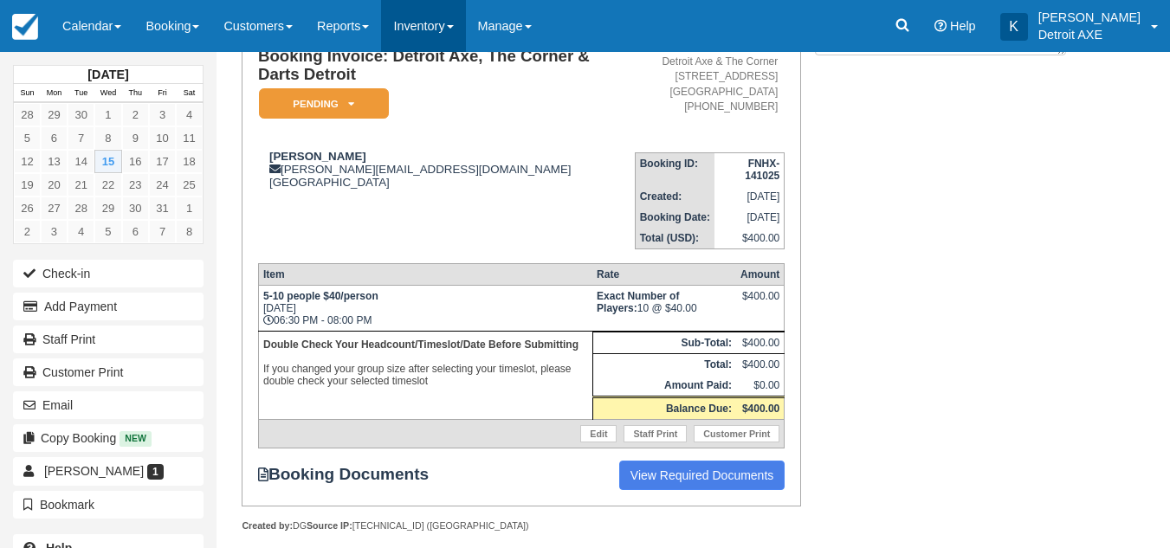
click at [427, 32] on link "Inventory" at bounding box center [423, 26] width 84 height 52
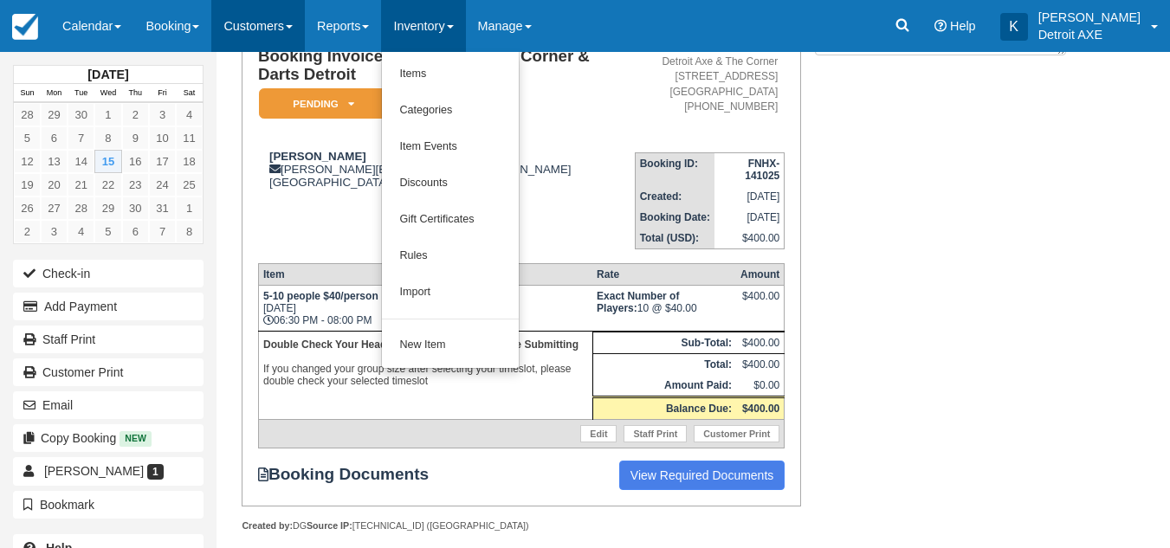
click at [224, 25] on link "Customers" at bounding box center [258, 26] width 94 height 52
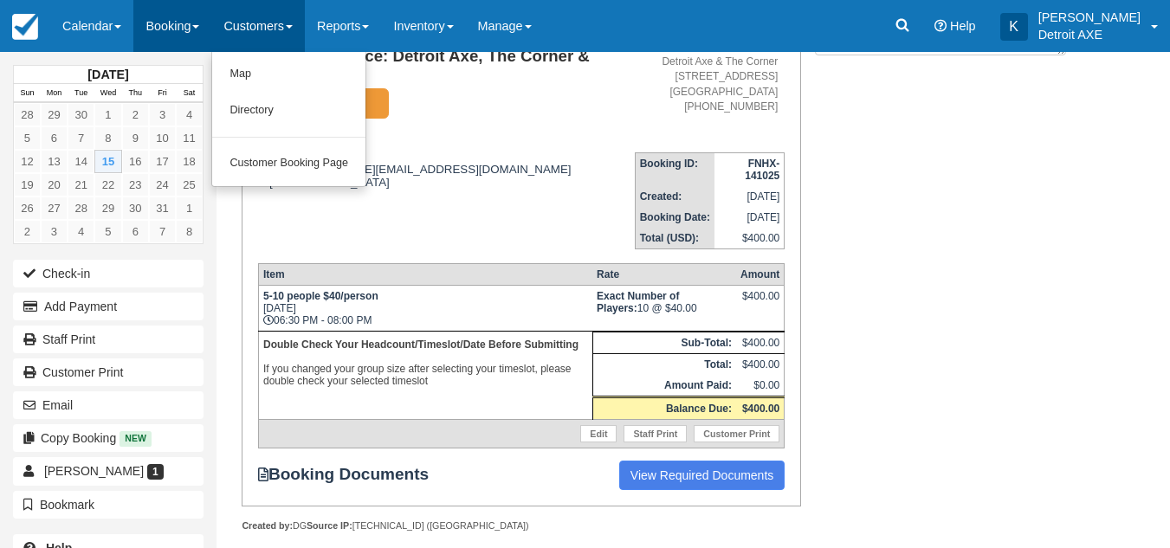
click at [191, 24] on link "Booking" at bounding box center [172, 26] width 78 height 52
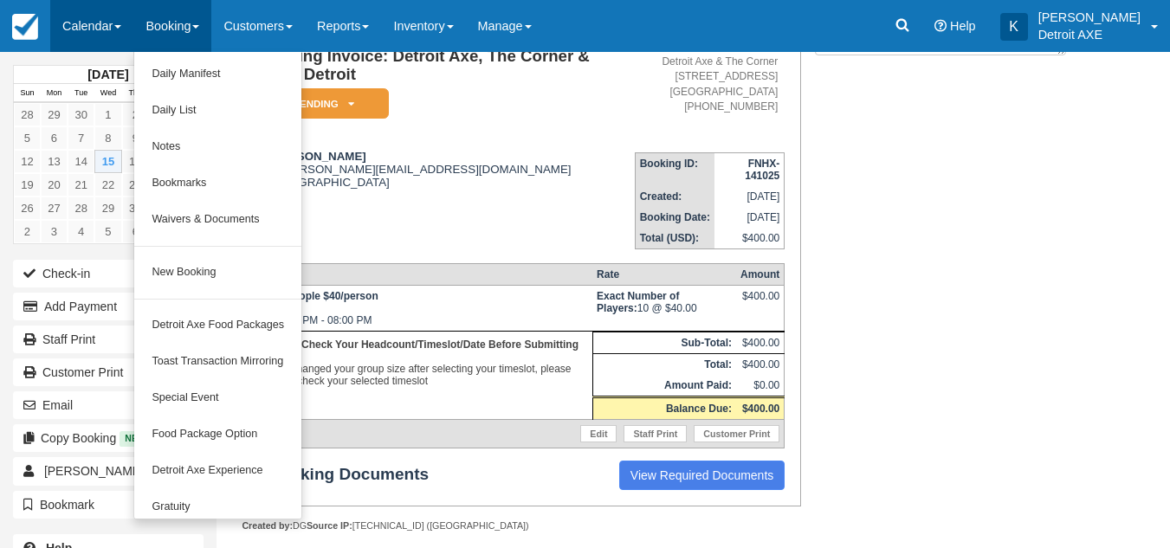
click at [80, 16] on link "Calendar" at bounding box center [91, 26] width 83 height 52
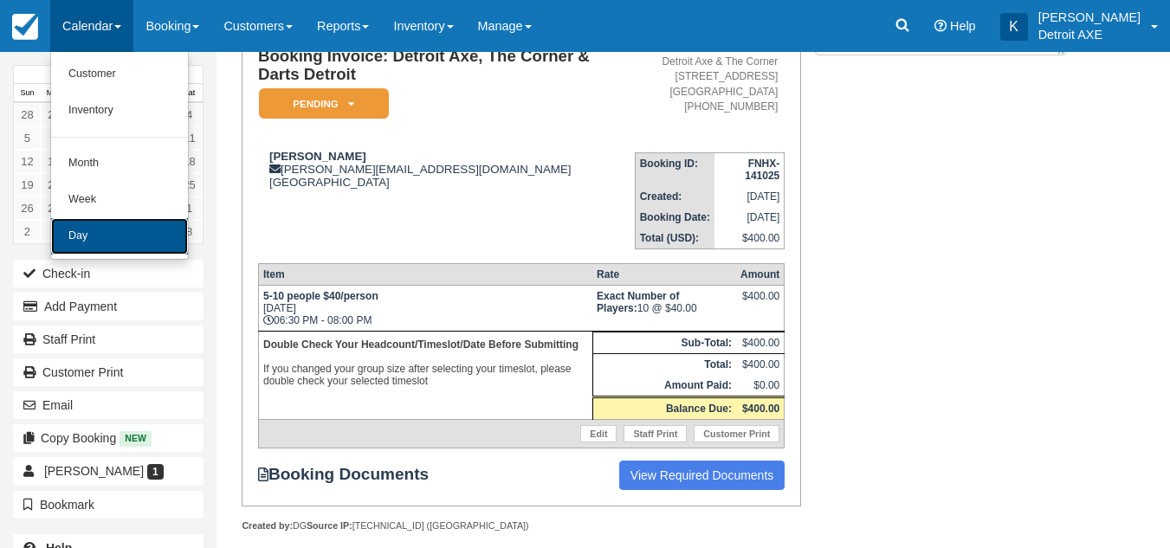
click at [107, 240] on link "Day" at bounding box center [119, 236] width 137 height 36
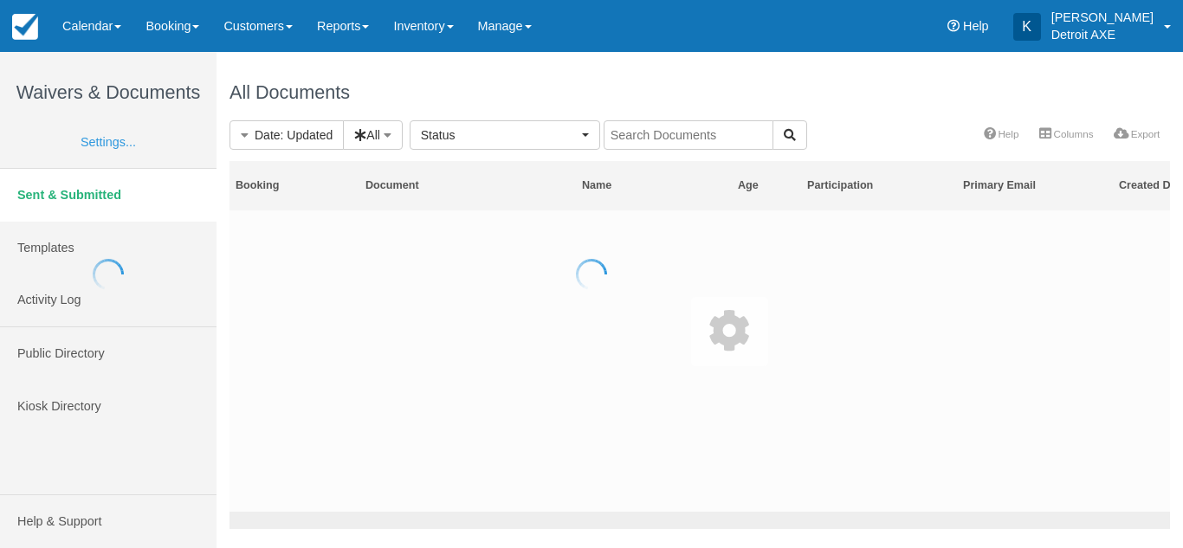
select select
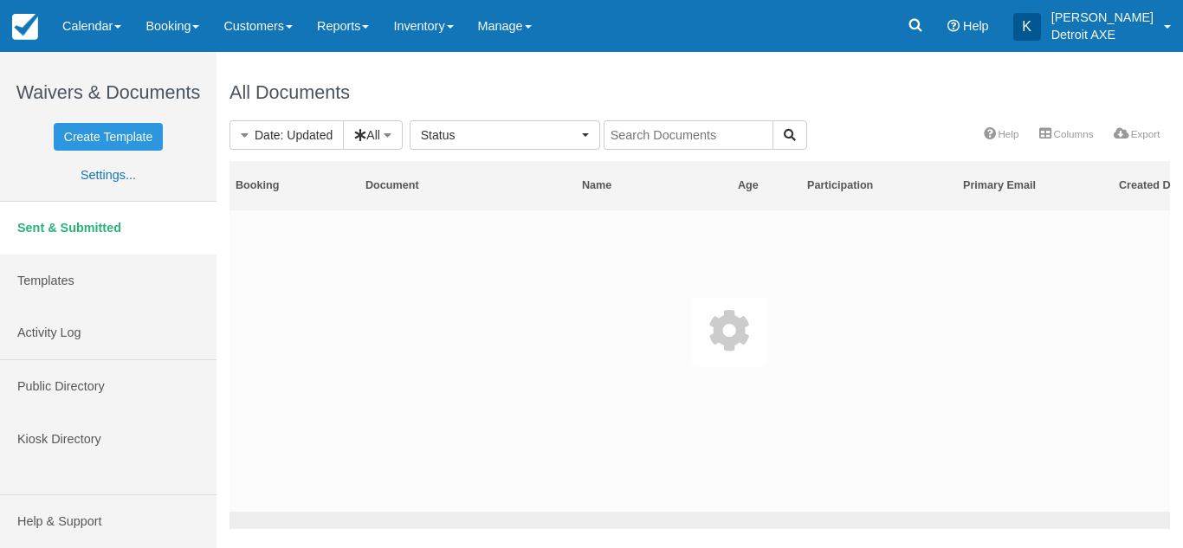
click at [620, 133] on div at bounding box center [699, 324] width 966 height 409
click at [657, 143] on div at bounding box center [699, 324] width 966 height 409
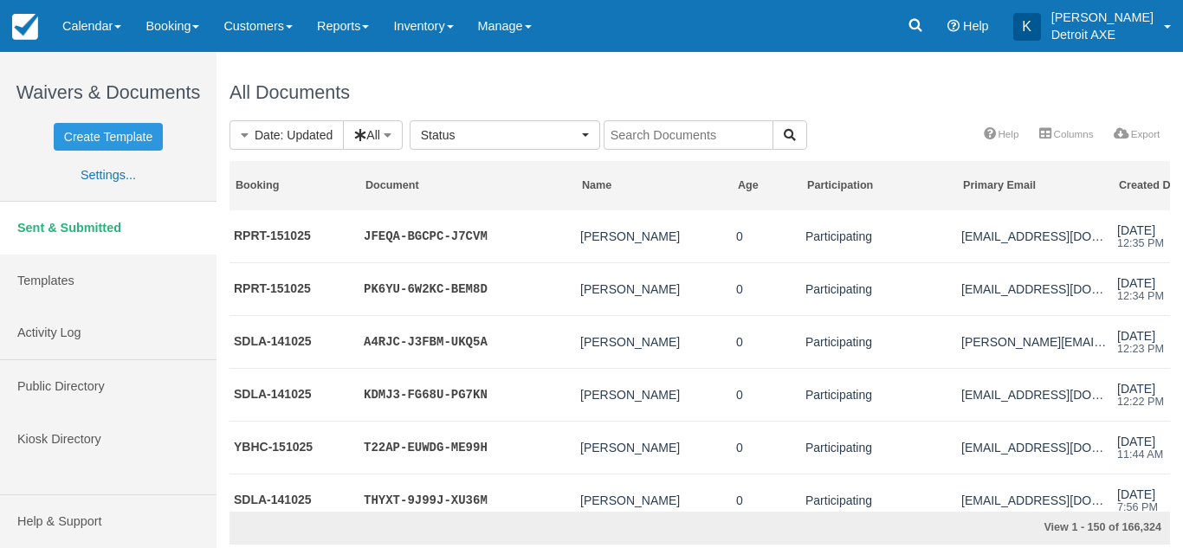
click at [641, 131] on input "text" at bounding box center [689, 134] width 170 height 29
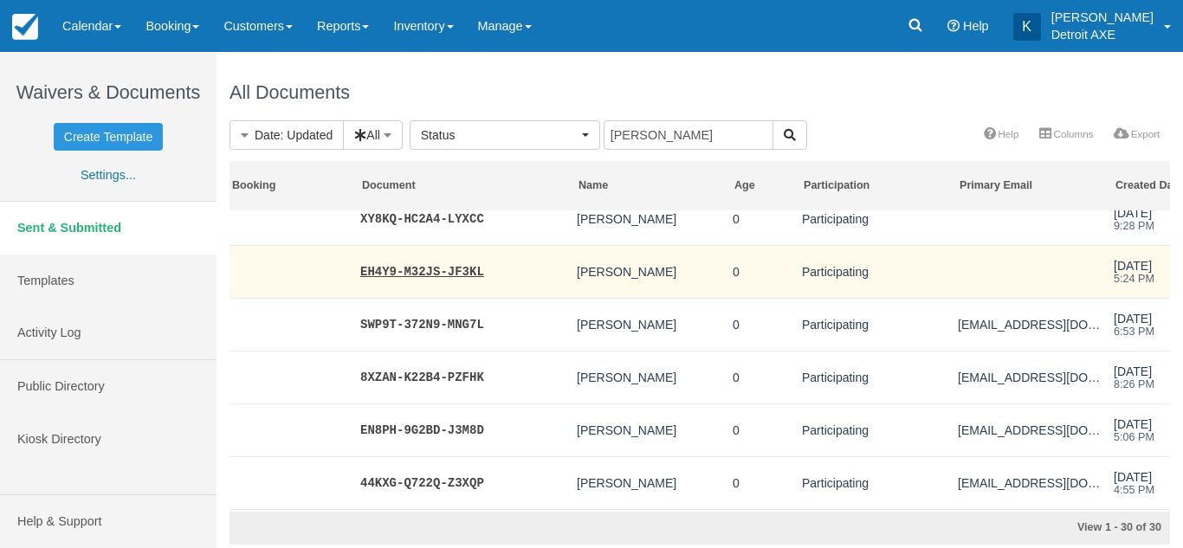
scroll to position [0, 4]
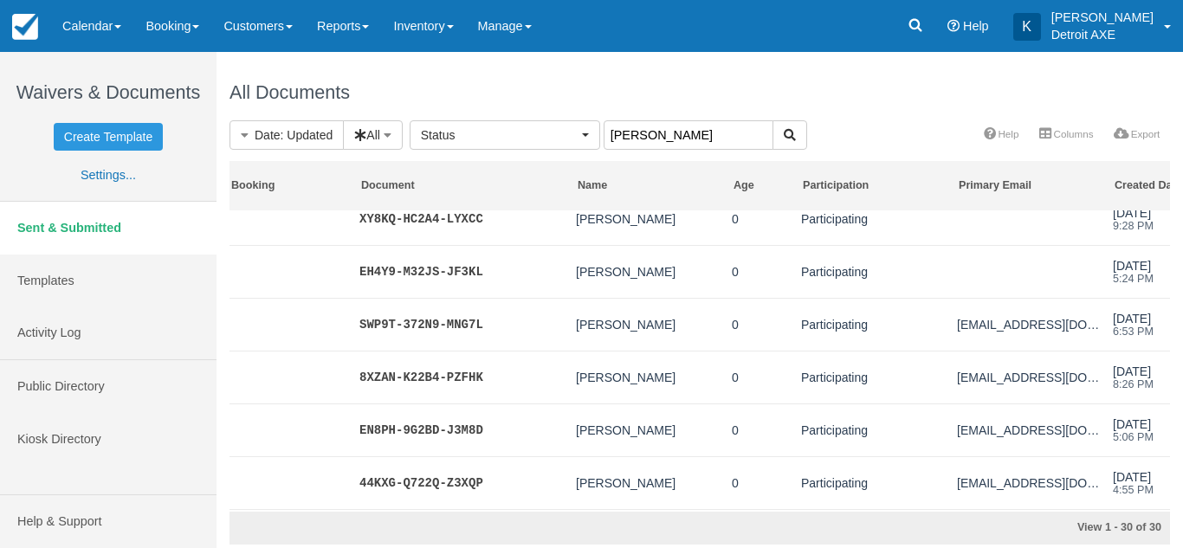
click at [675, 136] on input "[PERSON_NAME]" at bounding box center [689, 134] width 170 height 29
type input "[PERSON_NAME]"
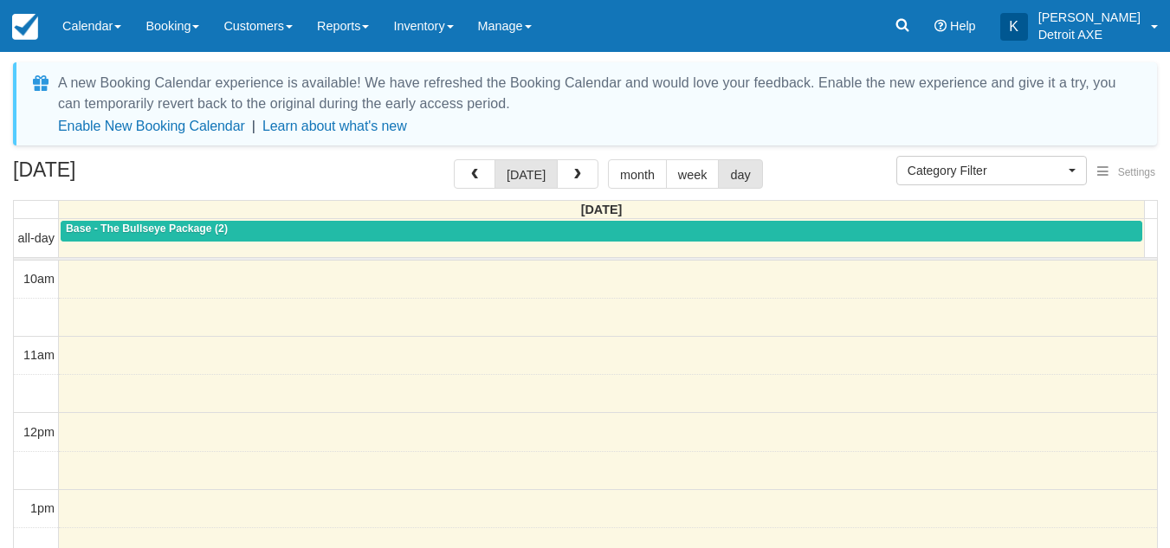
select select
